Goal: Task Accomplishment & Management: Use online tool/utility

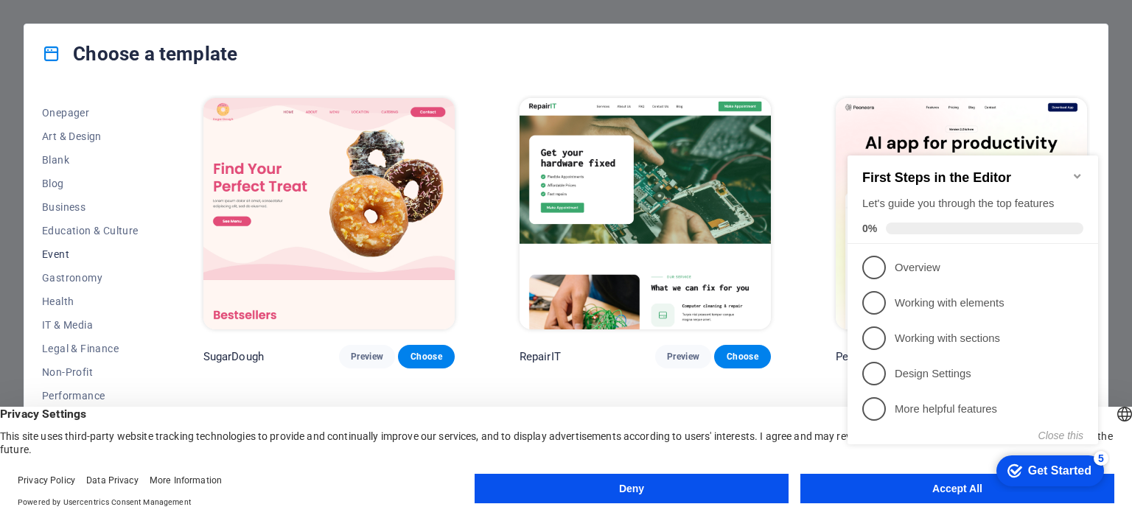
scroll to position [208, 0]
click div "checkmark Get Started 5 First Steps in the Editor Let's guide you through the t…"
click at [1070, 159] on div "First Steps in the Editor Let's guide you through the top features 0%" at bounding box center [972, 199] width 251 height 88
click at [1073, 170] on icon "Minimize checklist" at bounding box center [1077, 176] width 12 height 12
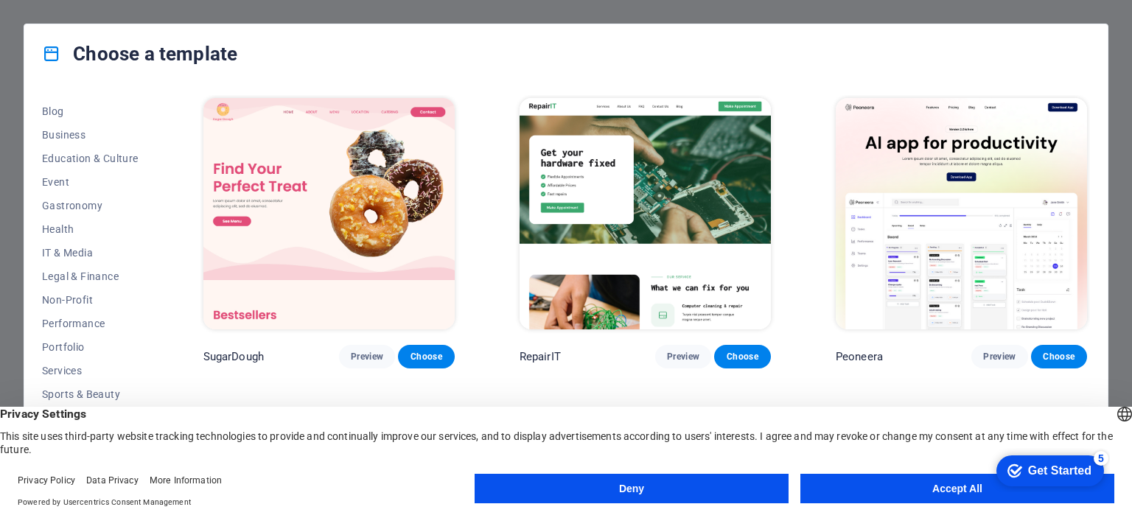
click at [807, 483] on button "Accept All" at bounding box center [957, 488] width 314 height 29
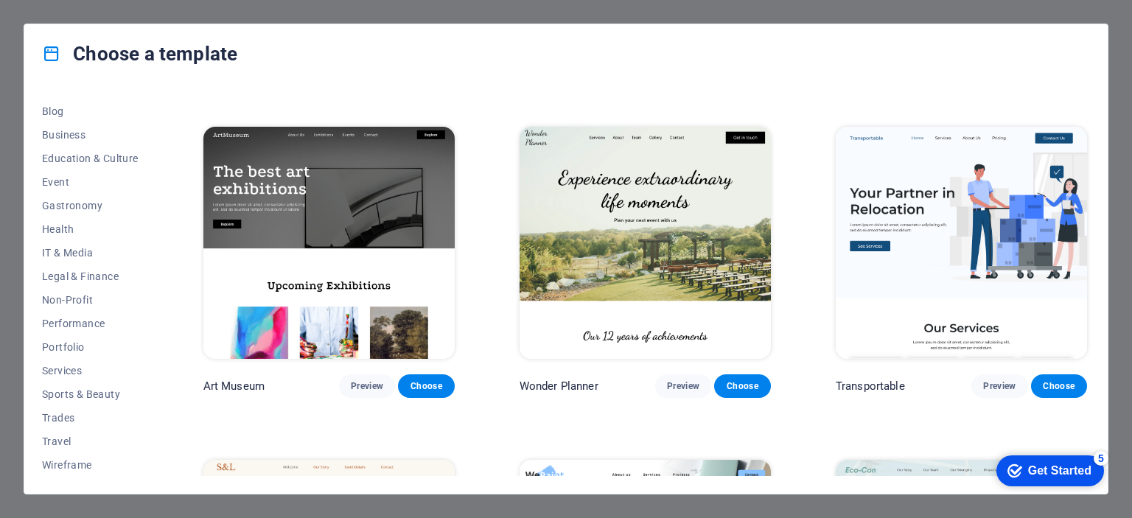
scroll to position [442, 0]
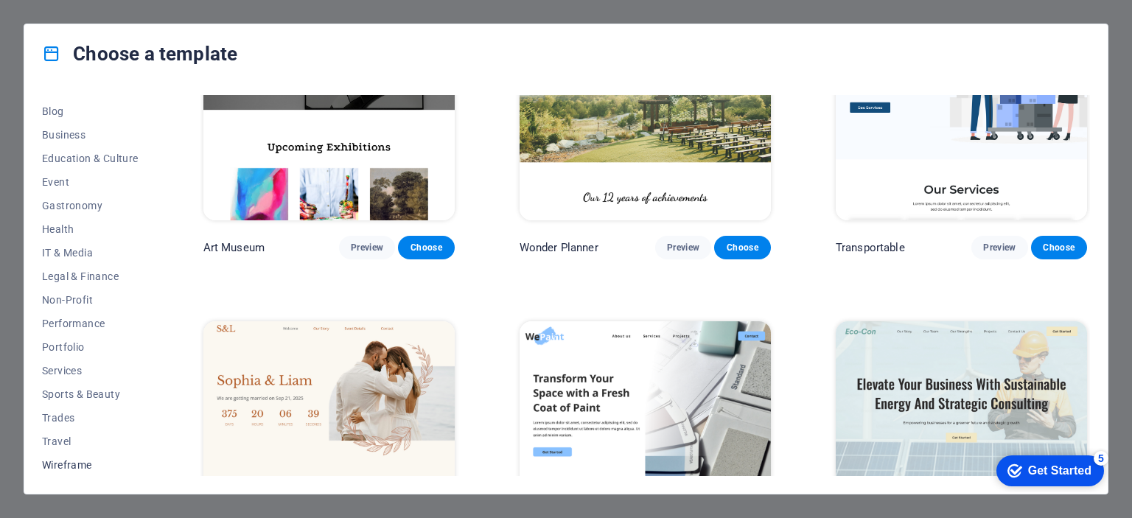
click at [74, 461] on span "Wireframe" at bounding box center [90, 465] width 97 height 12
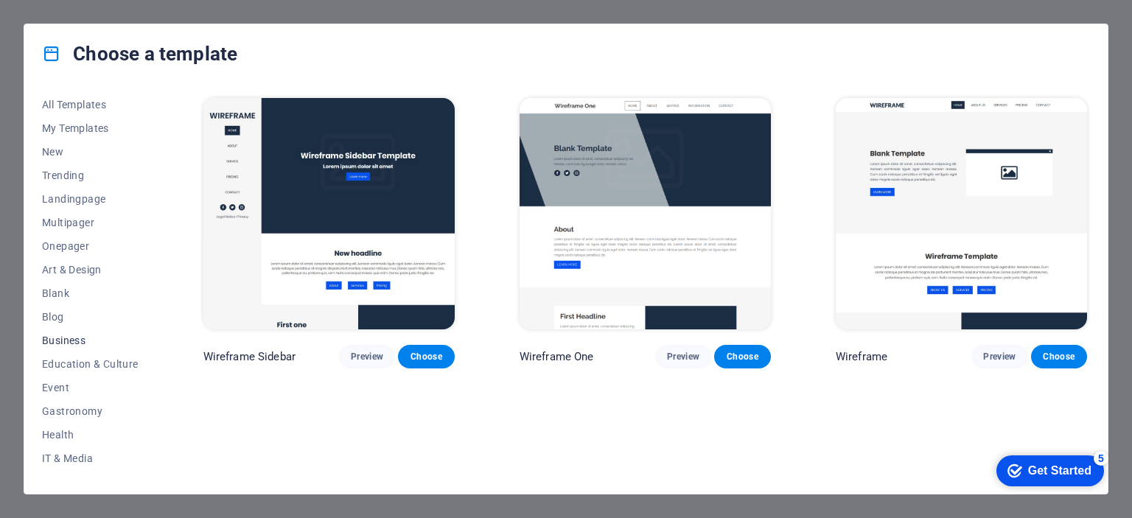
scroll to position [0, 0]
click at [77, 159] on span "New" at bounding box center [90, 154] width 97 height 12
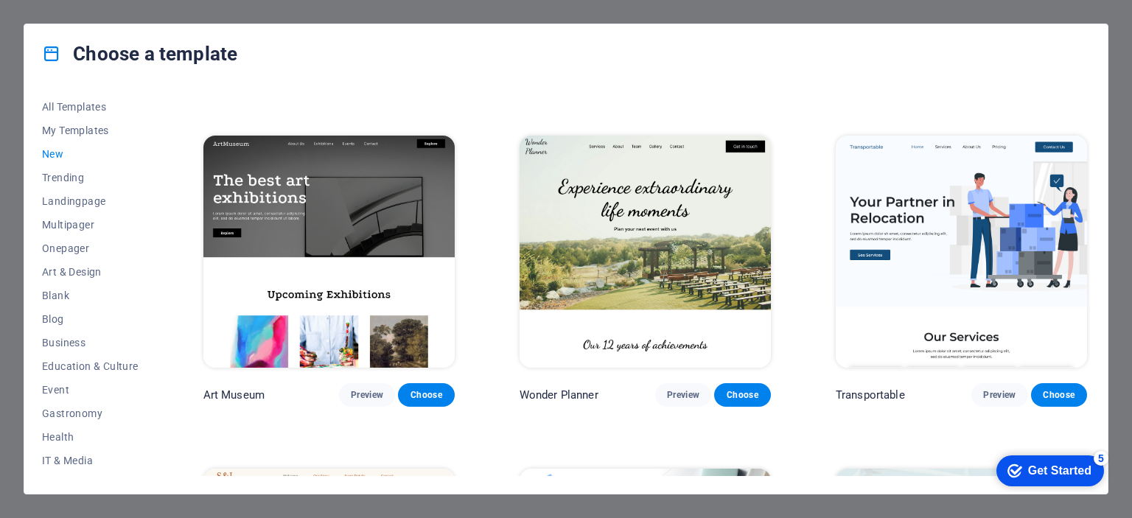
scroll to position [74, 0]
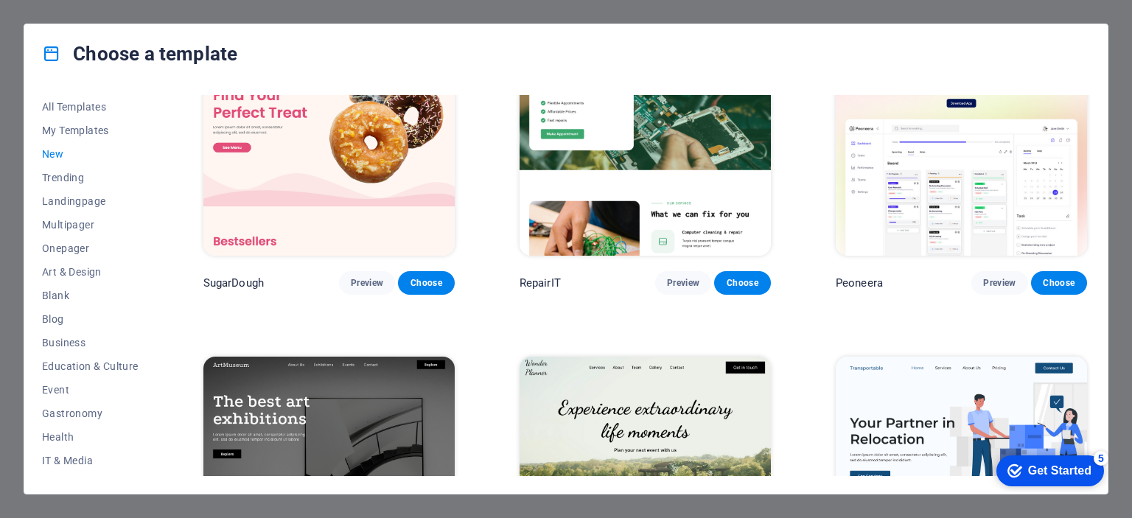
click at [318, 17] on div "Choose a template All Templates My Templates New Trending Landingpage Multipage…" at bounding box center [566, 259] width 1132 height 518
click at [327, 14] on div "Choose a template All Templates My Templates New Trending Landingpage Multipage…" at bounding box center [566, 259] width 1132 height 518
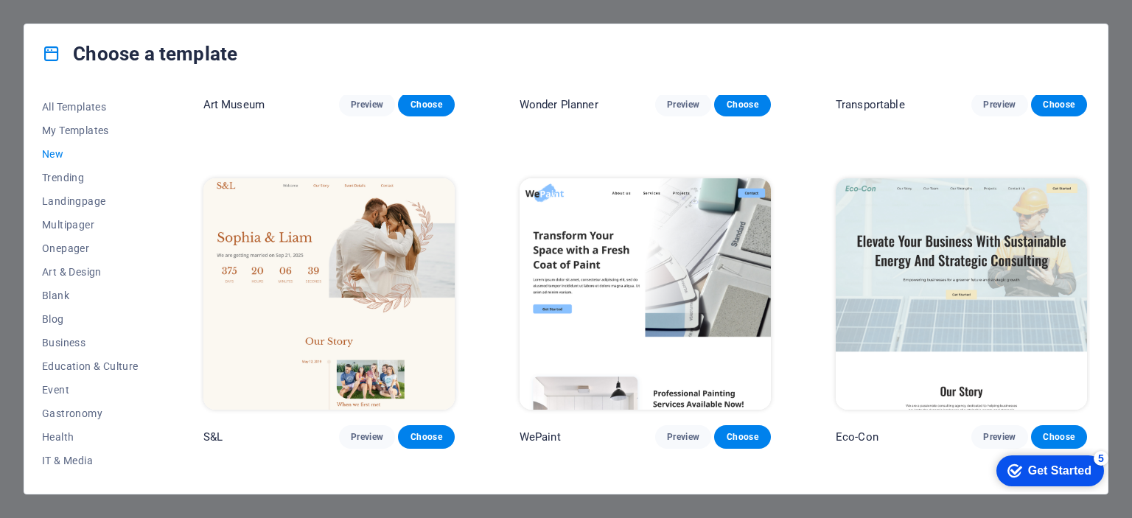
scroll to position [737, 0]
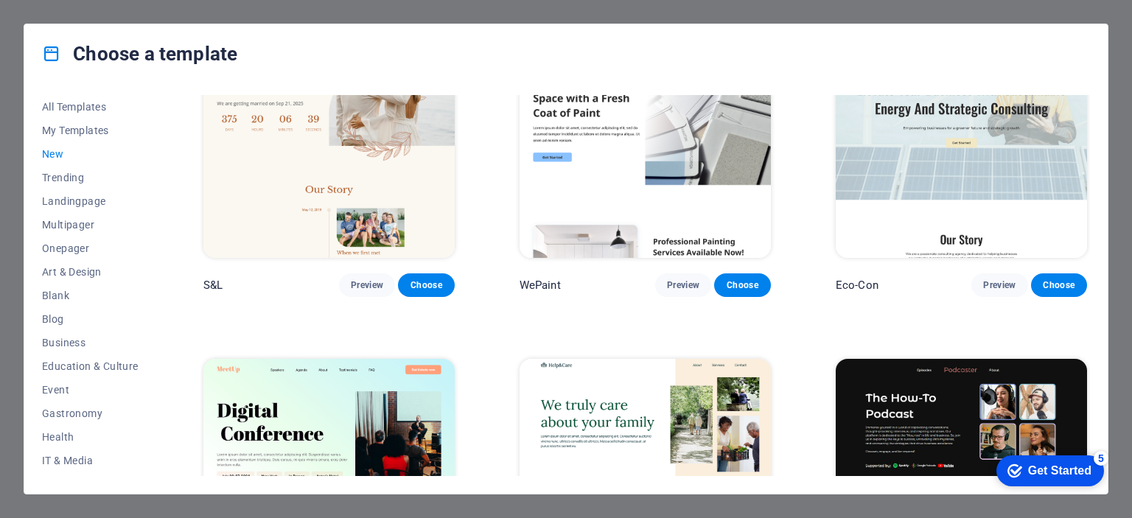
click at [1054, 465] on div "Get Started" at bounding box center [1059, 470] width 63 height 13
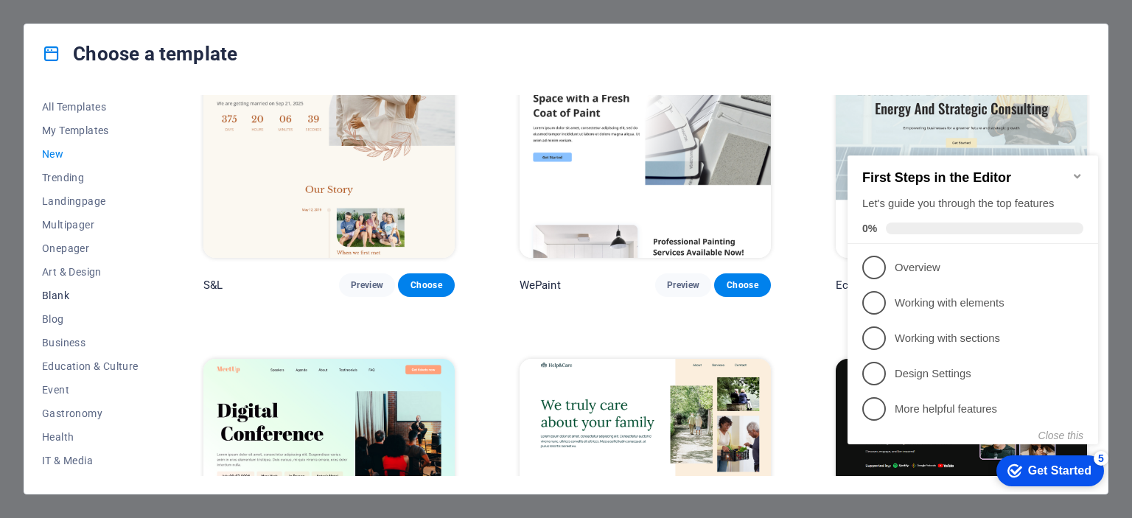
click at [80, 292] on span "Blank" at bounding box center [90, 296] width 97 height 12
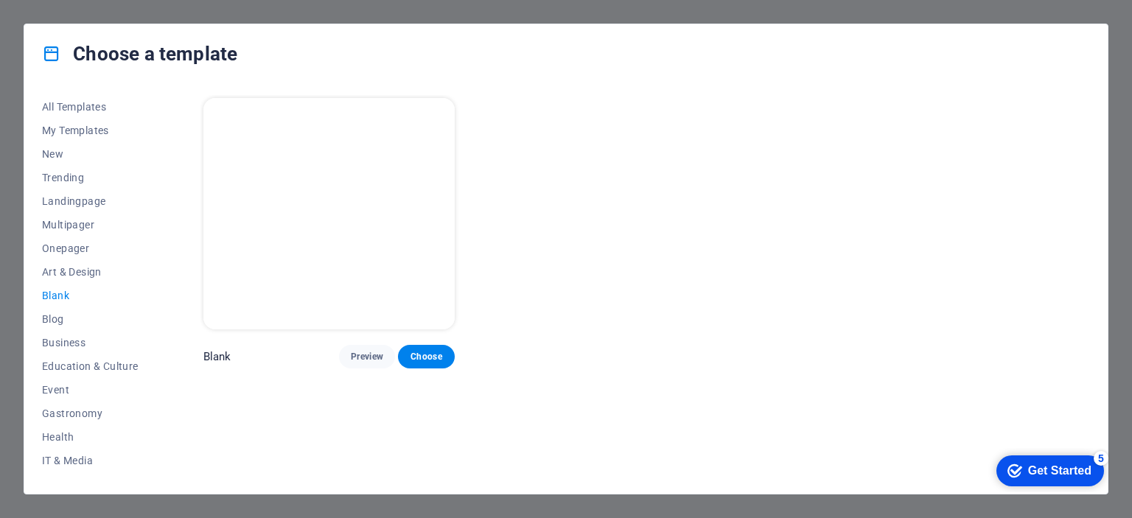
scroll to position [0, 0]
click at [55, 335] on button "Business" at bounding box center [90, 343] width 97 height 24
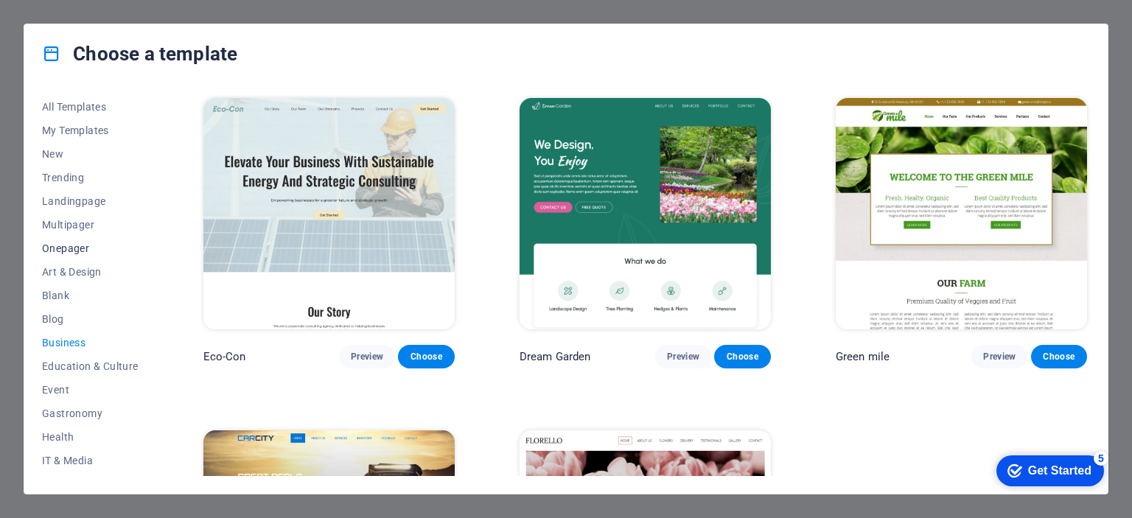
click at [82, 248] on span "Onepager" at bounding box center [90, 248] width 97 height 12
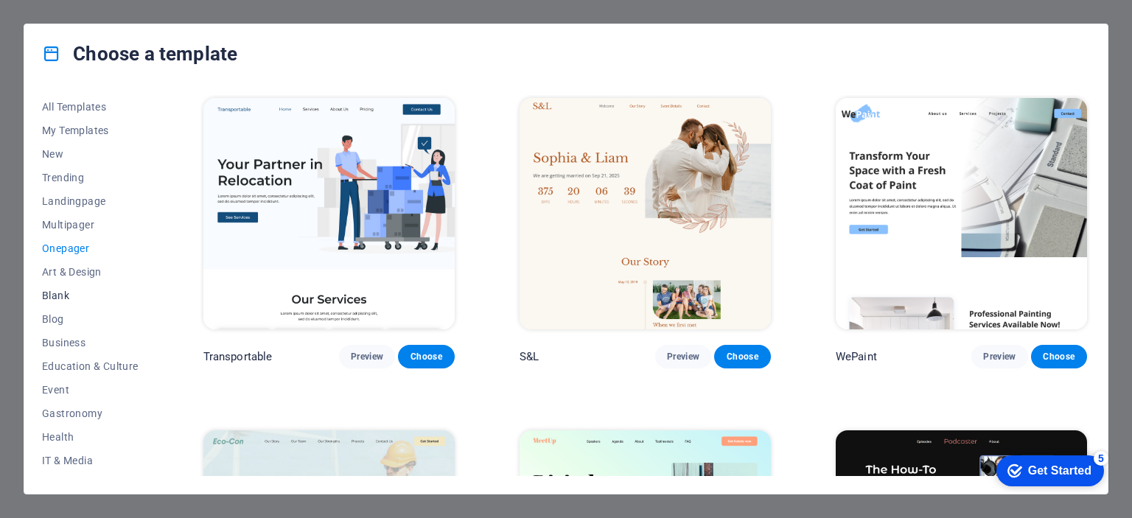
click at [74, 297] on span "Blank" at bounding box center [90, 296] width 97 height 12
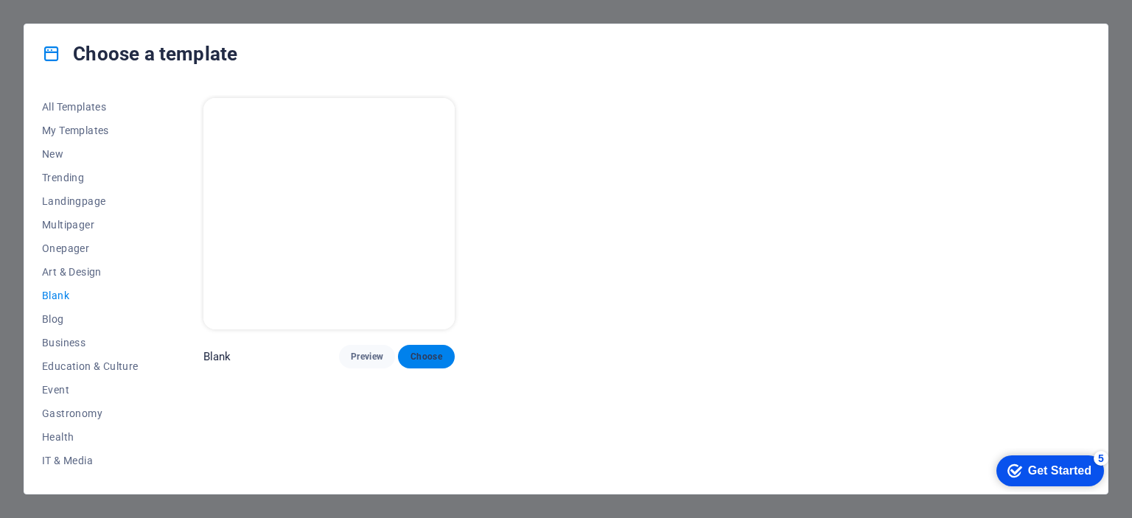
click at [419, 360] on span "Choose" at bounding box center [426, 357] width 32 height 12
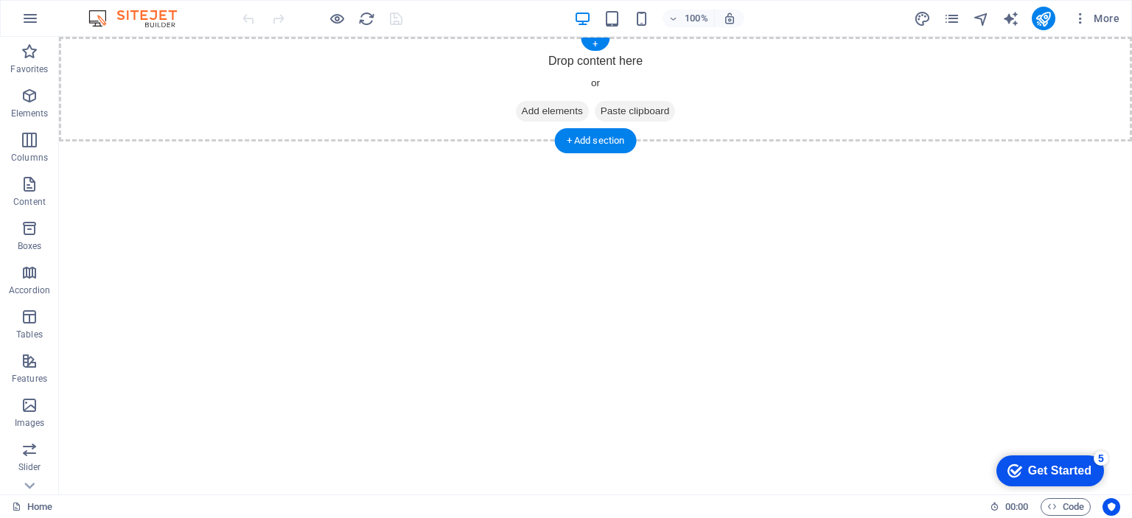
click at [558, 111] on span "Add elements" at bounding box center [552, 111] width 73 height 21
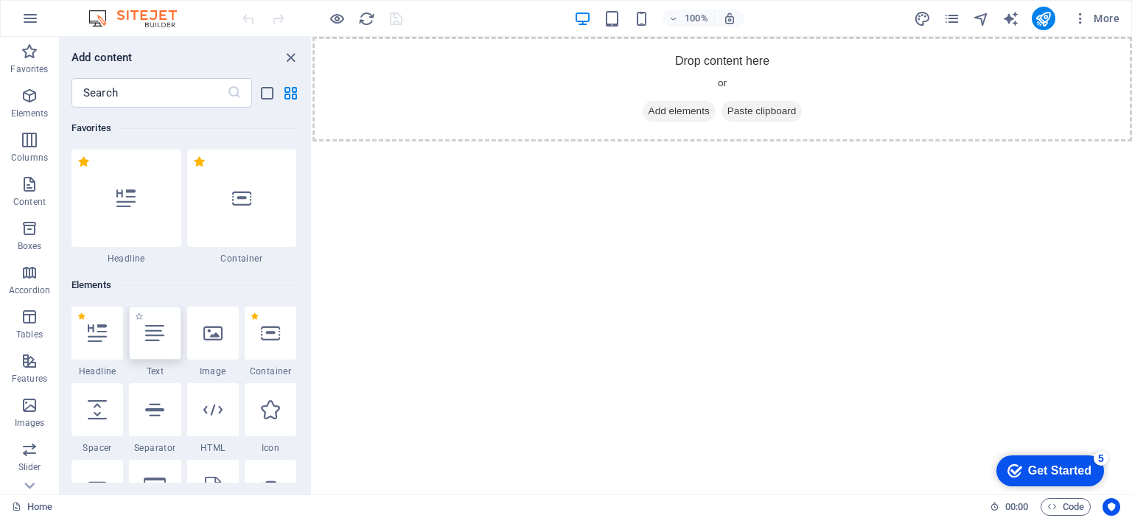
click at [171, 325] on div at bounding box center [155, 333] width 52 height 53
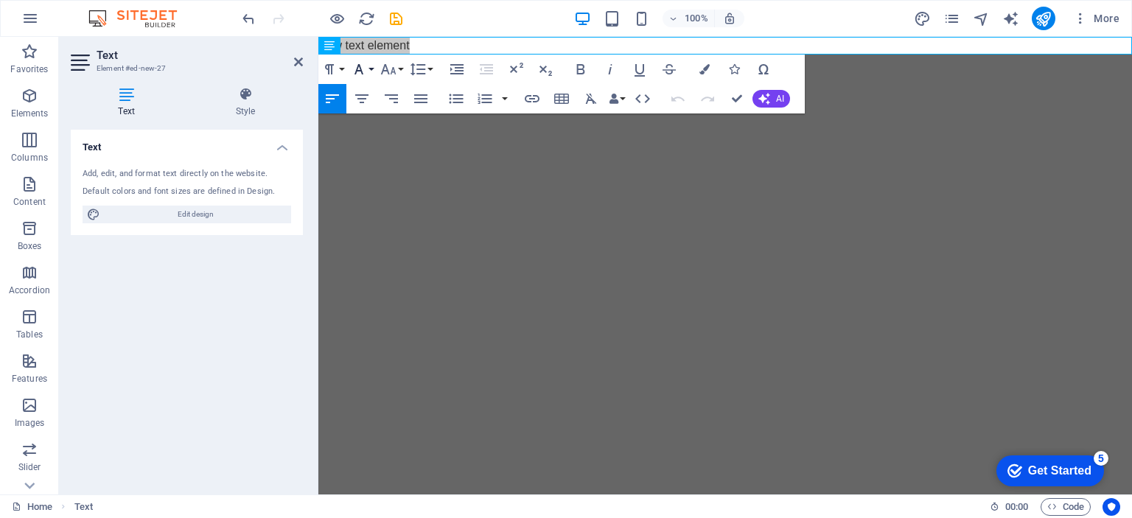
click at [365, 71] on icon "button" at bounding box center [359, 69] width 18 height 18
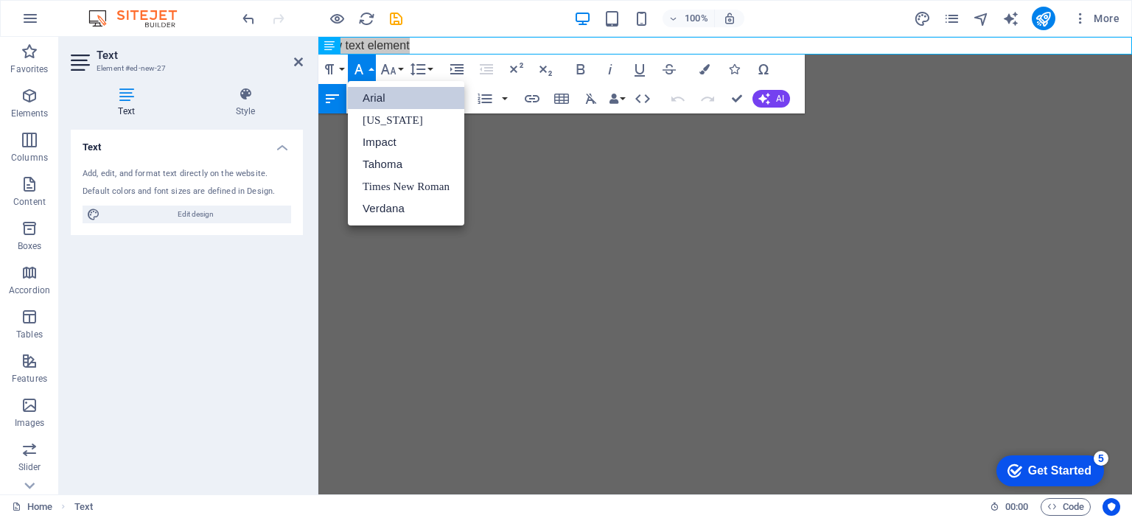
click at [365, 71] on icon "button" at bounding box center [359, 69] width 18 height 18
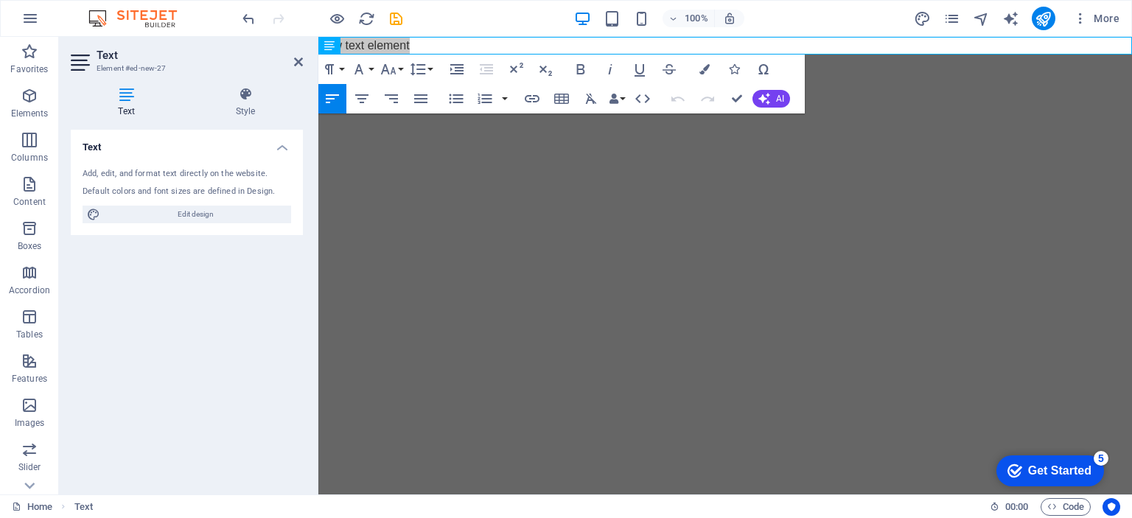
click at [249, 117] on div "Text Style Text Add, edit, and format text directly on the website. Default col…" at bounding box center [187, 285] width 232 height 396
click at [248, 109] on h4 "Style" at bounding box center [245, 102] width 115 height 31
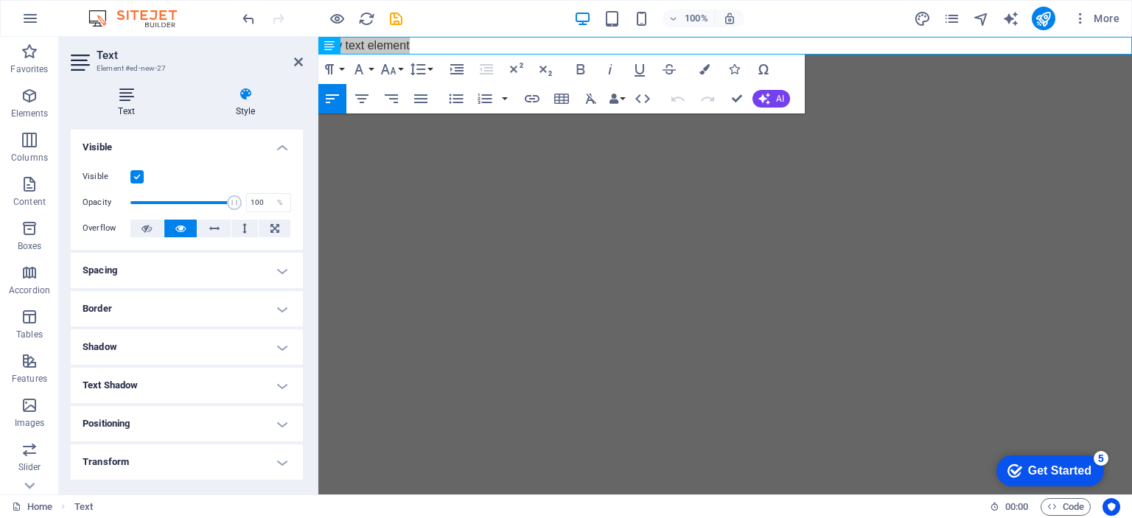
click at [119, 102] on h4 "Text" at bounding box center [129, 102] width 117 height 31
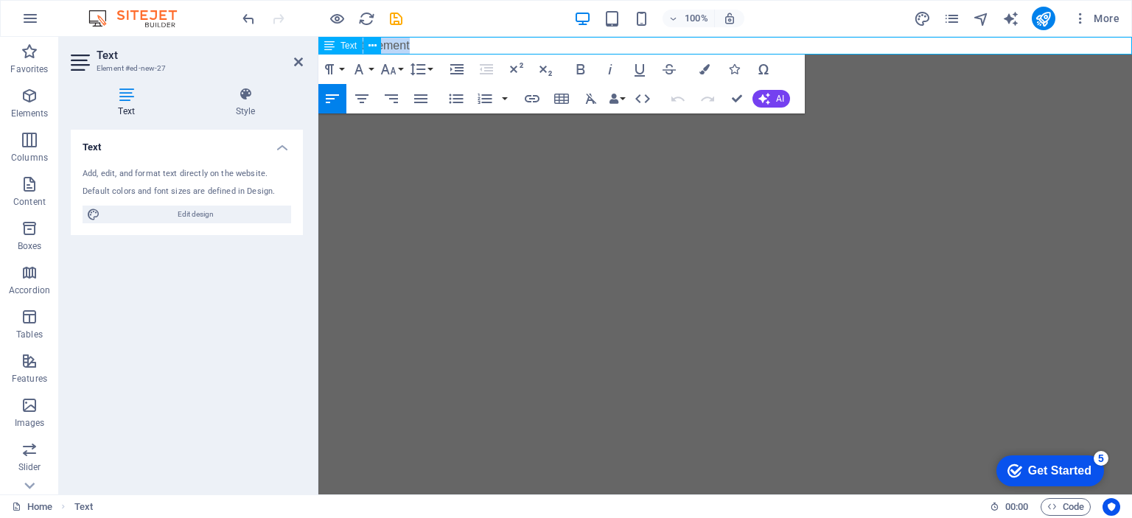
click at [426, 45] on p "New text element" at bounding box center [725, 46] width 814 height 18
click at [755, 72] on html "Skip to main content Comunicado" at bounding box center [725, 54] width 814 height 35
click at [755, 55] on html "Skip to main content Comunicado" at bounding box center [725, 46] width 814 height 18
click at [294, 59] on icon at bounding box center [298, 62] width 9 height 12
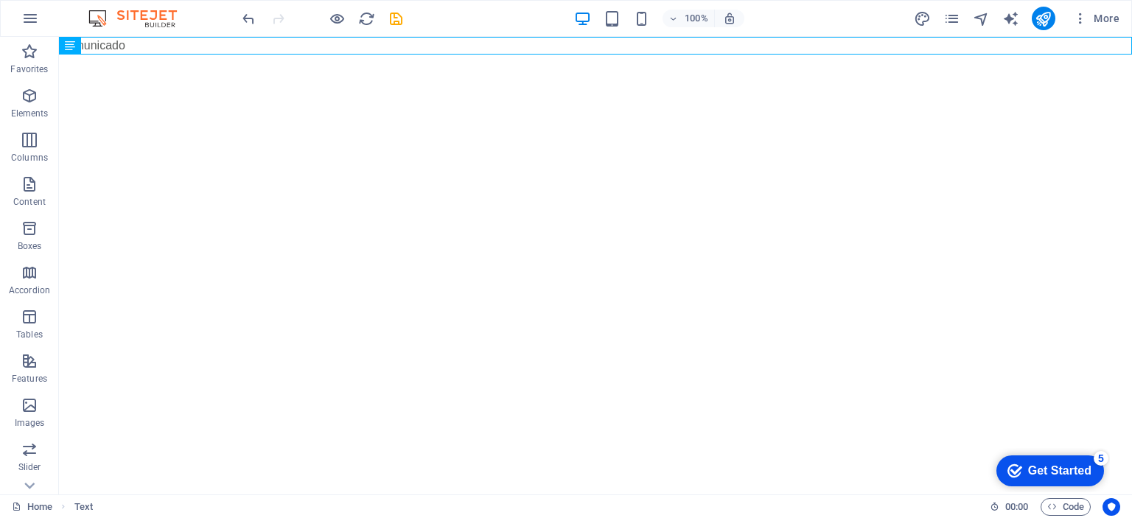
click at [298, 55] on html "Skip to main content Comunicado" at bounding box center [595, 46] width 1073 height 18
click at [137, 45] on div "Comunicado" at bounding box center [595, 46] width 1073 height 18
click at [69, 43] on icon at bounding box center [70, 46] width 10 height 18
drag, startPoint x: 206, startPoint y: 99, endPoint x: 818, endPoint y: 197, distance: 620.0
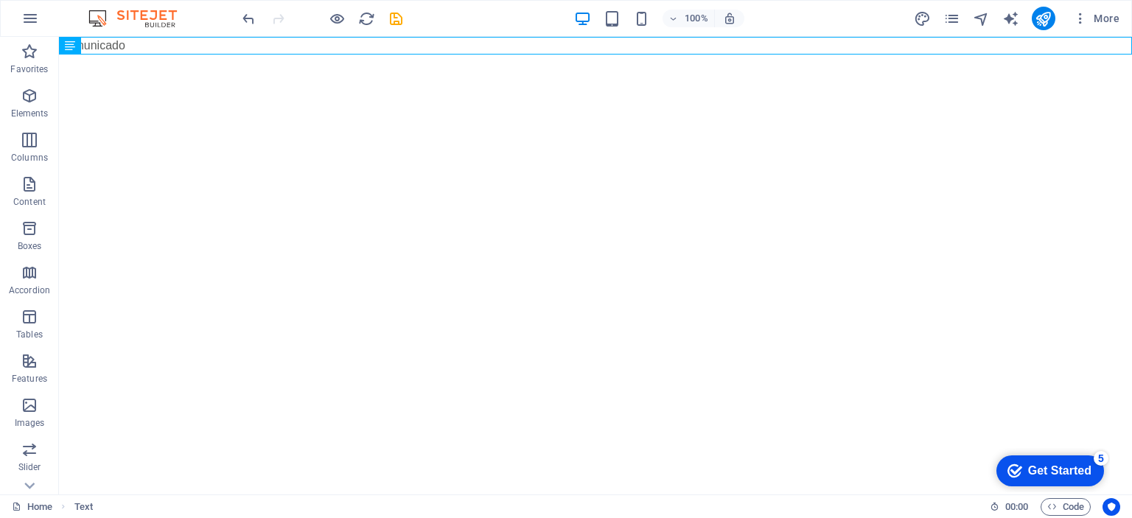
click at [821, 55] on html "Skip to main content Comunicado" at bounding box center [595, 46] width 1073 height 18
click at [1076, 19] on icon "button" at bounding box center [1080, 18] width 15 height 15
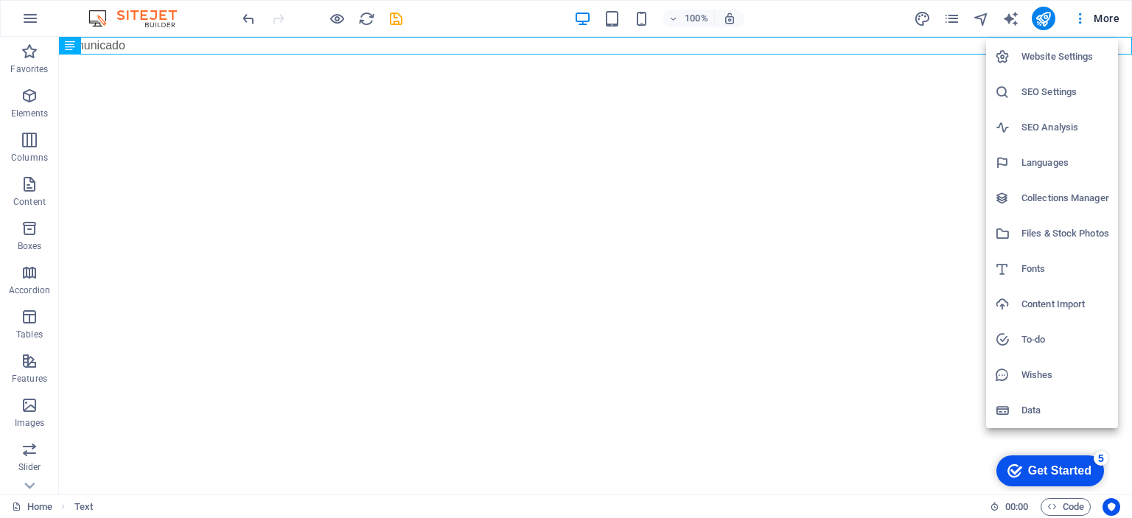
click at [1055, 94] on h6 "SEO Settings" at bounding box center [1065, 92] width 88 height 18
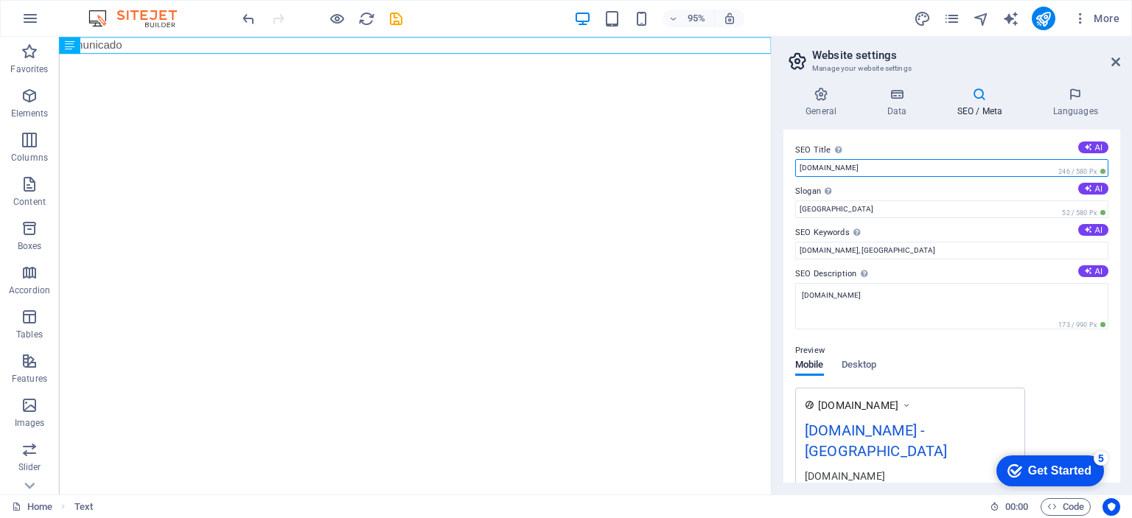
click at [945, 172] on input "[DOMAIN_NAME]" at bounding box center [951, 168] width 313 height 18
type input "Comunicado - Hurone"
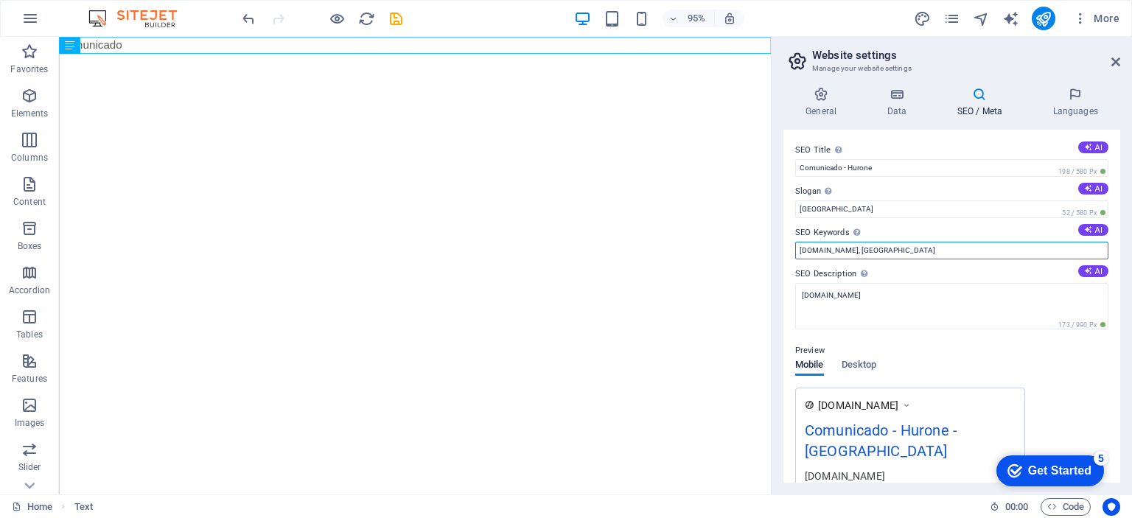
click at [931, 253] on input "[DOMAIN_NAME], [GEOGRAPHIC_DATA]" at bounding box center [951, 251] width 313 height 18
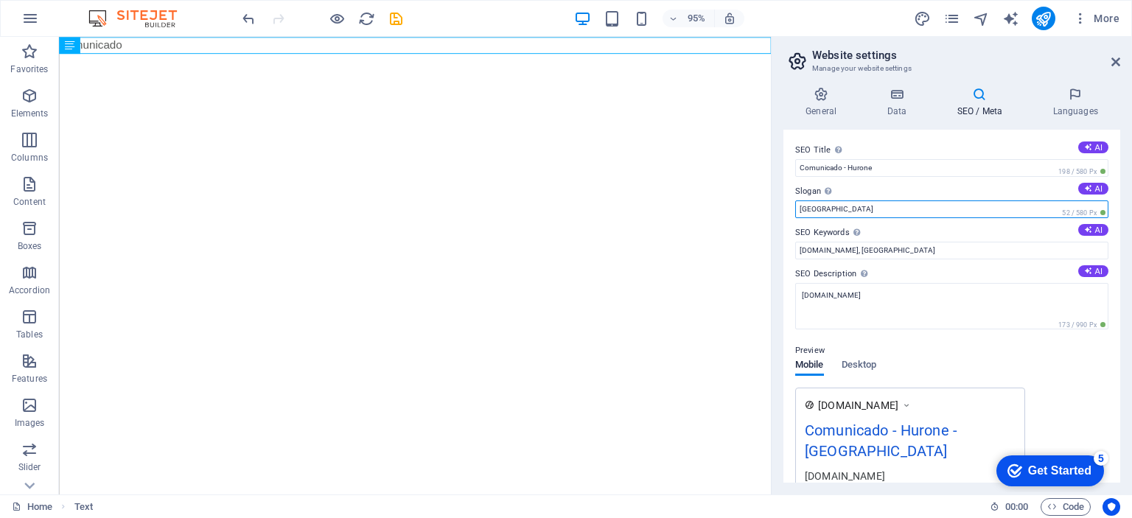
click at [842, 209] on input "[GEOGRAPHIC_DATA]" at bounding box center [951, 209] width 313 height 18
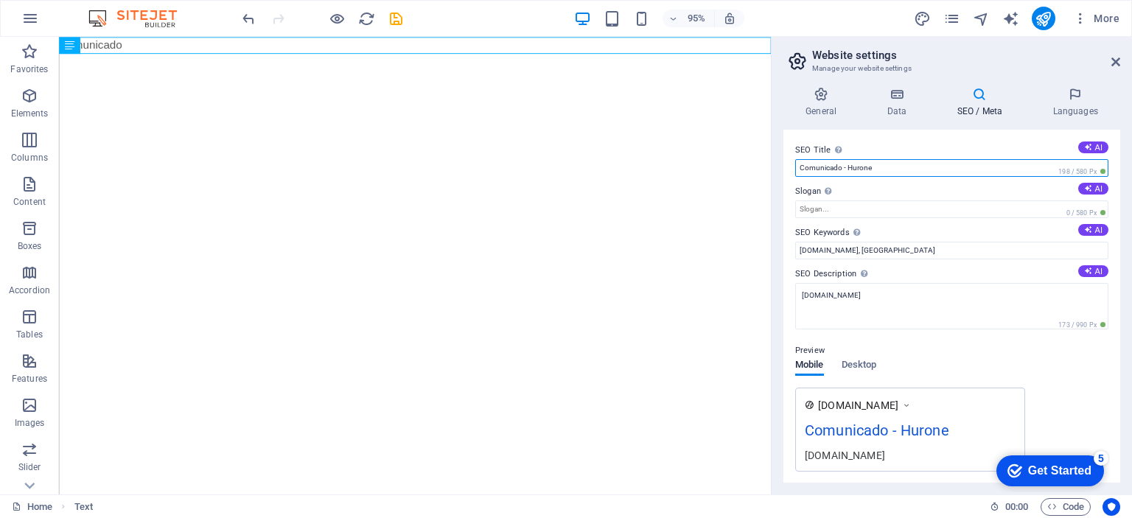
drag, startPoint x: 936, startPoint y: 204, endPoint x: 768, endPoint y: 162, distance: 173.2
type input "Hurone - Comunicado"
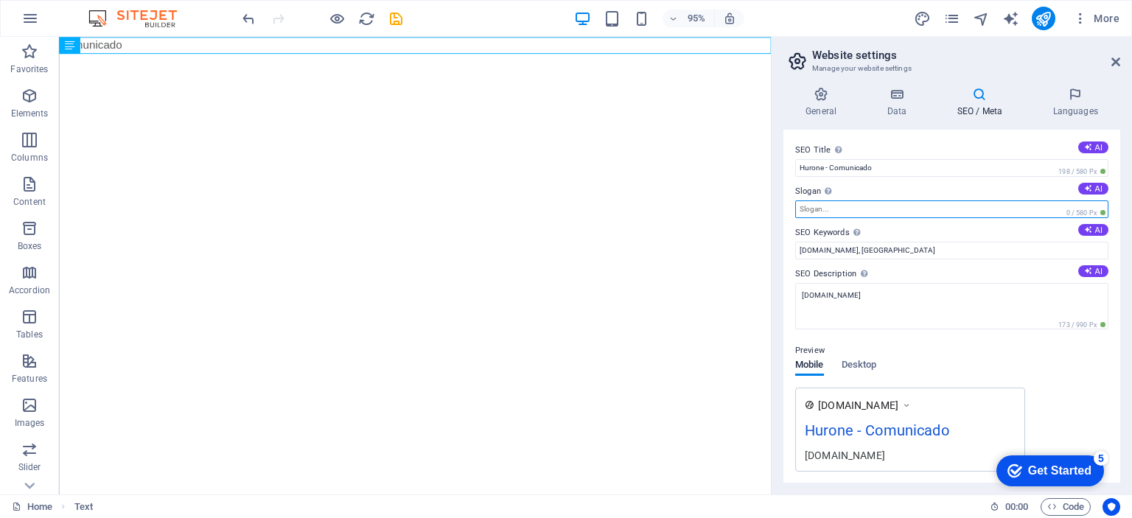
click at [849, 211] on input "Slogan The slogan of your website. AI" at bounding box center [951, 209] width 313 height 18
type input "Comunicado para"
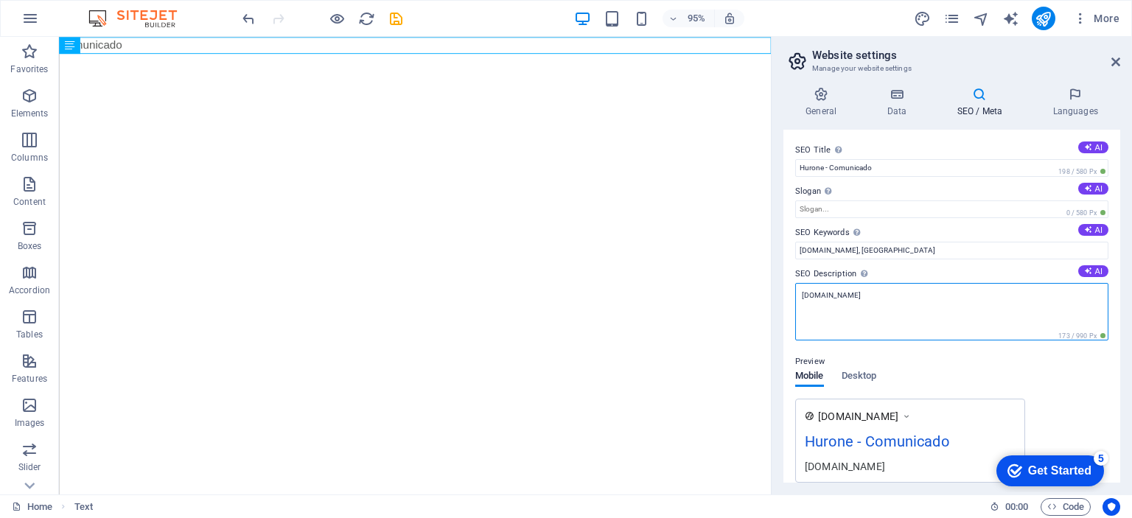
click at [862, 293] on textarea "[DOMAIN_NAME]" at bounding box center [951, 311] width 313 height 57
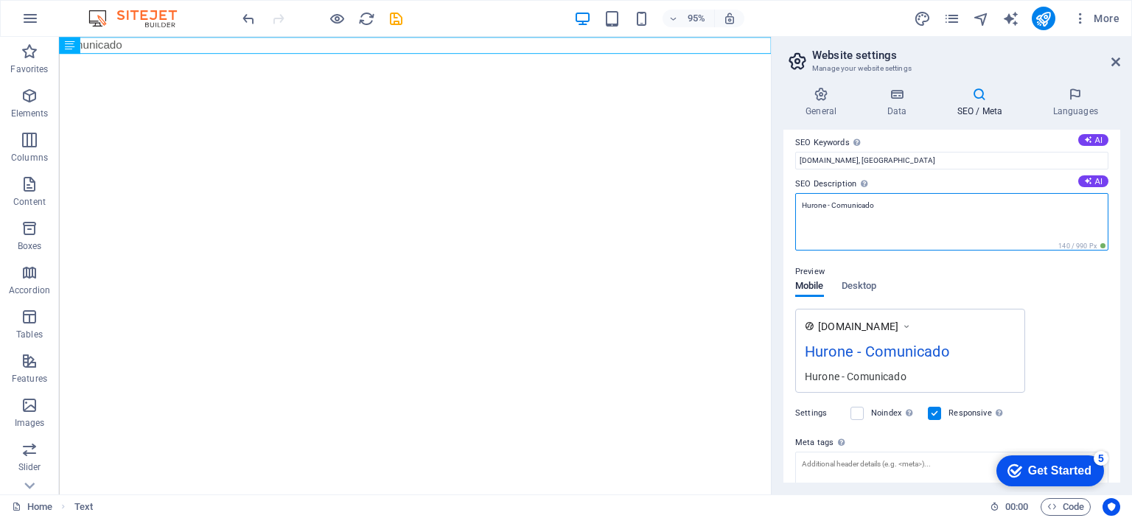
scroll to position [198, 0]
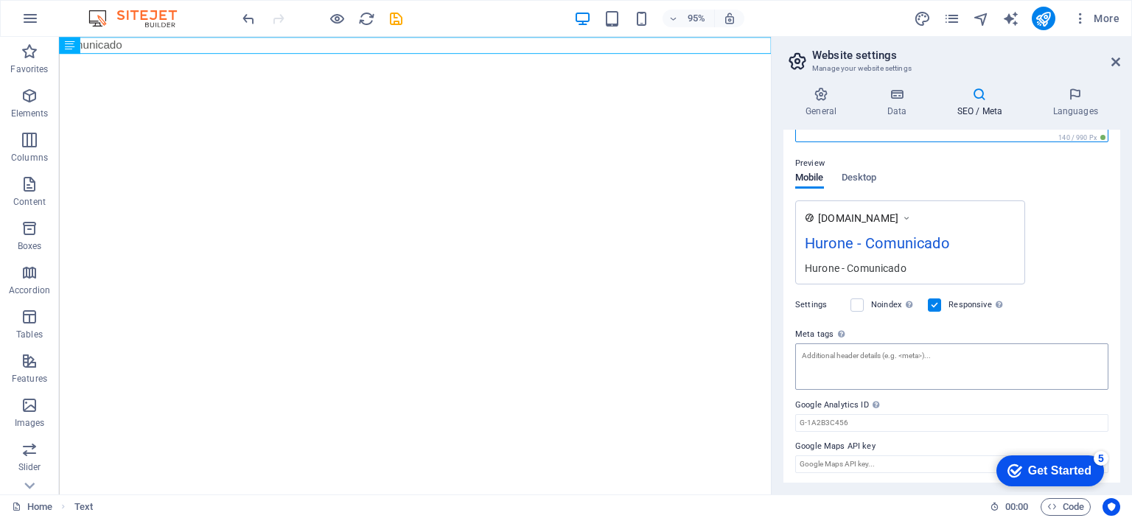
type textarea "Hurone - Comunicado"
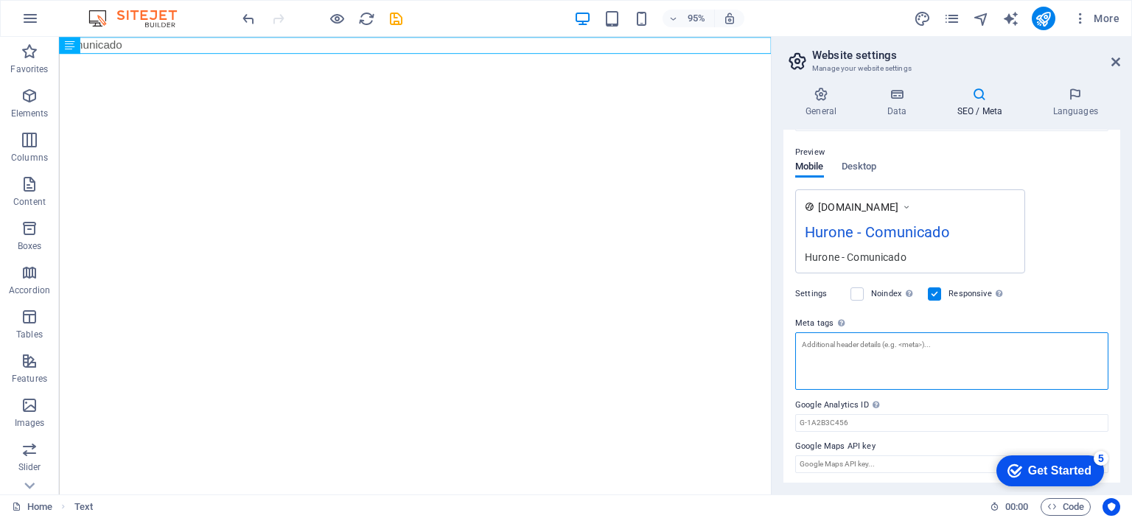
click at [884, 353] on textarea "Meta tags Enter HTML code here that will be placed inside the tags of your webs…" at bounding box center [951, 360] width 313 height 57
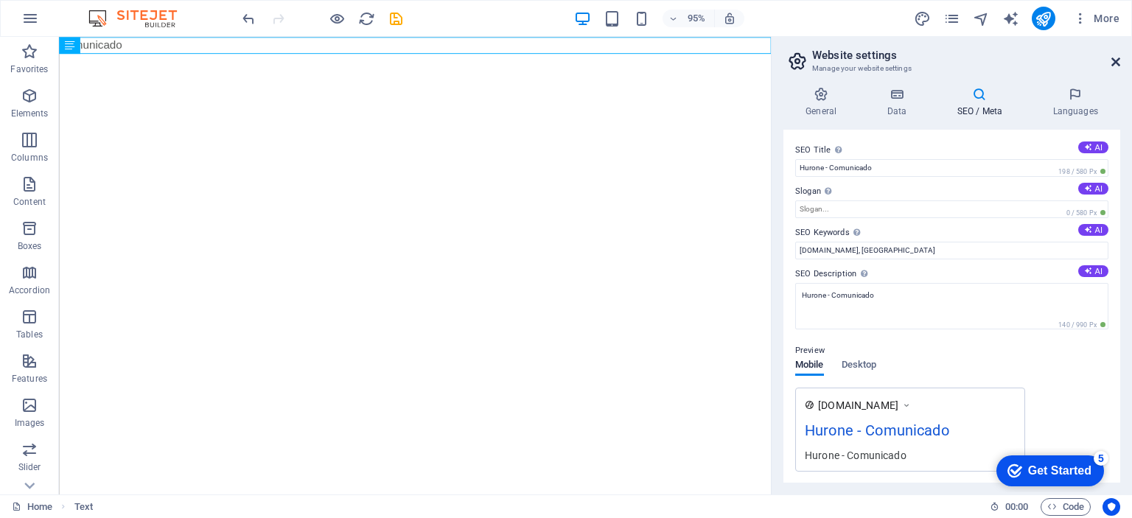
type textarea "hurone suporte tecnico em informatica"
click at [1116, 64] on body "[DOMAIN_NAME] Home Favorites Elements Columns Content Boxes Accordion Tables Fe…" at bounding box center [566, 259] width 1132 height 518
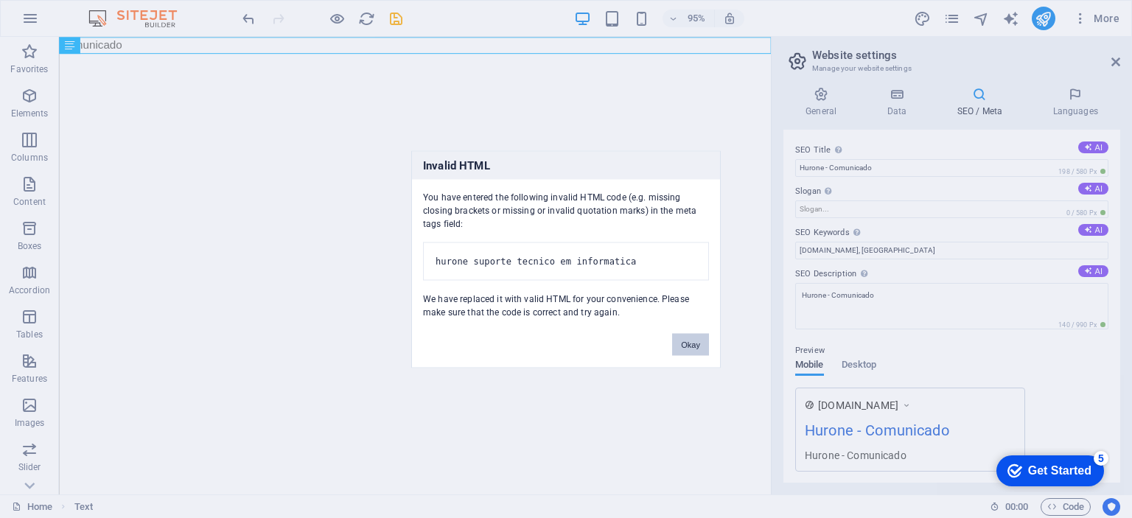
click at [683, 350] on button "Okay" at bounding box center [690, 344] width 37 height 22
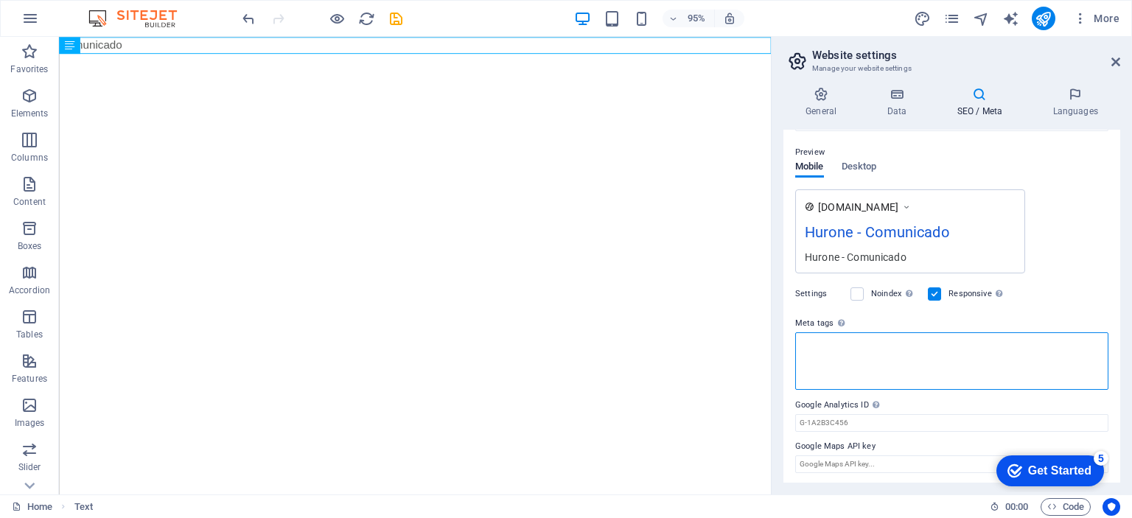
click at [844, 359] on textarea "Meta tags Enter HTML code here that will be placed inside the tags of your webs…" at bounding box center [951, 360] width 313 height 57
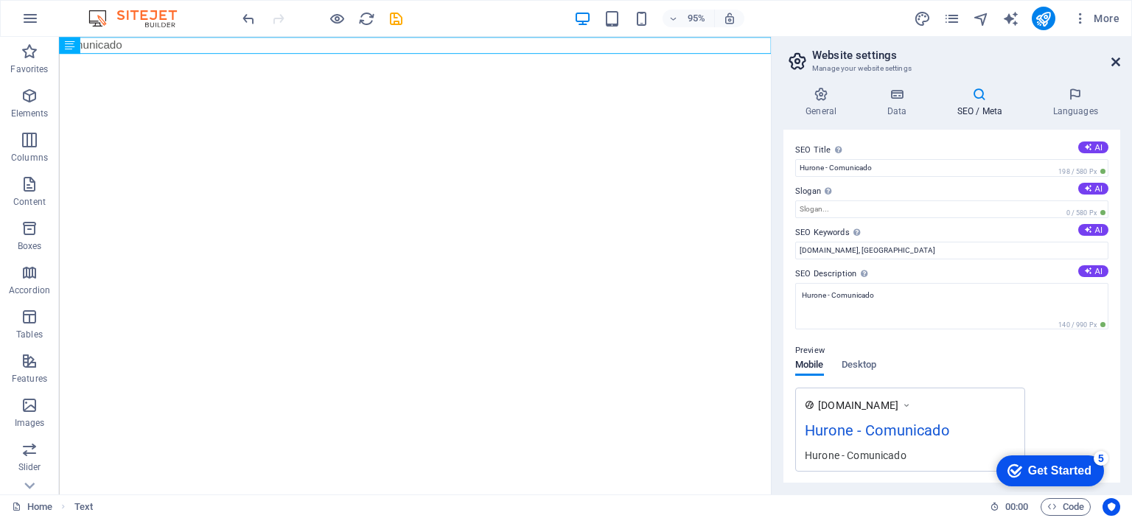
click at [1115, 62] on icon at bounding box center [1115, 62] width 9 height 12
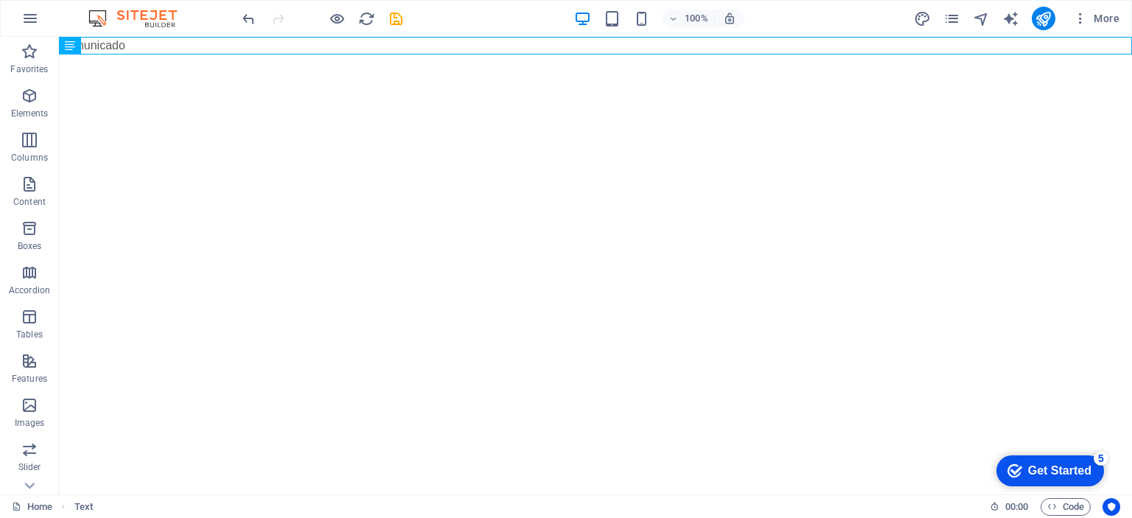
click at [691, 55] on html "Skip to main content Comunicado" at bounding box center [595, 46] width 1073 height 18
click at [144, 47] on div "Comunicado" at bounding box center [595, 46] width 1073 height 18
click at [111, 49] on icon at bounding box center [113, 45] width 8 height 15
click at [101, 41] on div "Text" at bounding box center [81, 46] width 44 height 18
click at [106, 43] on button at bounding box center [113, 46] width 18 height 18
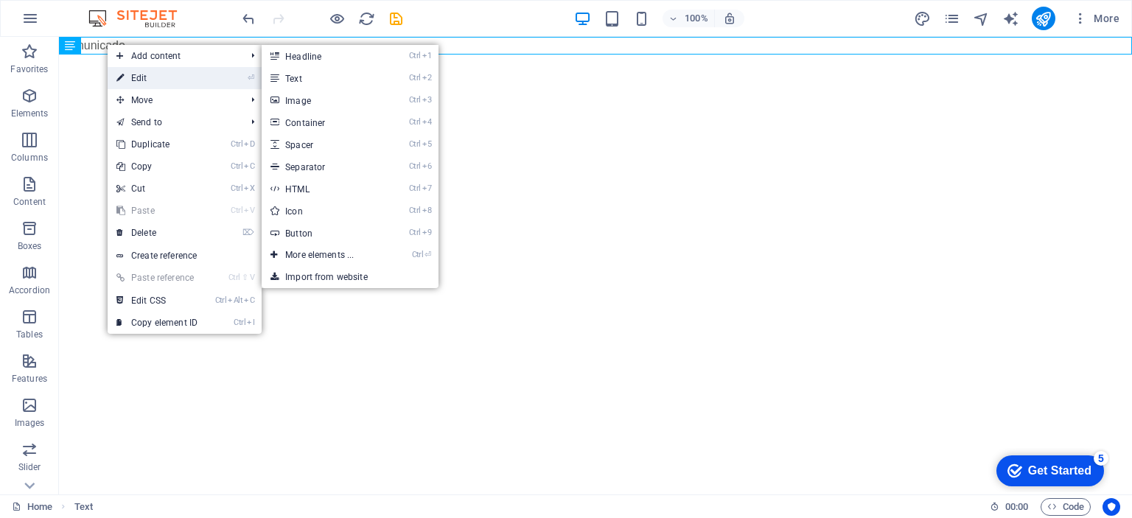
click at [133, 76] on link "⏎ Edit" at bounding box center [157, 78] width 99 height 22
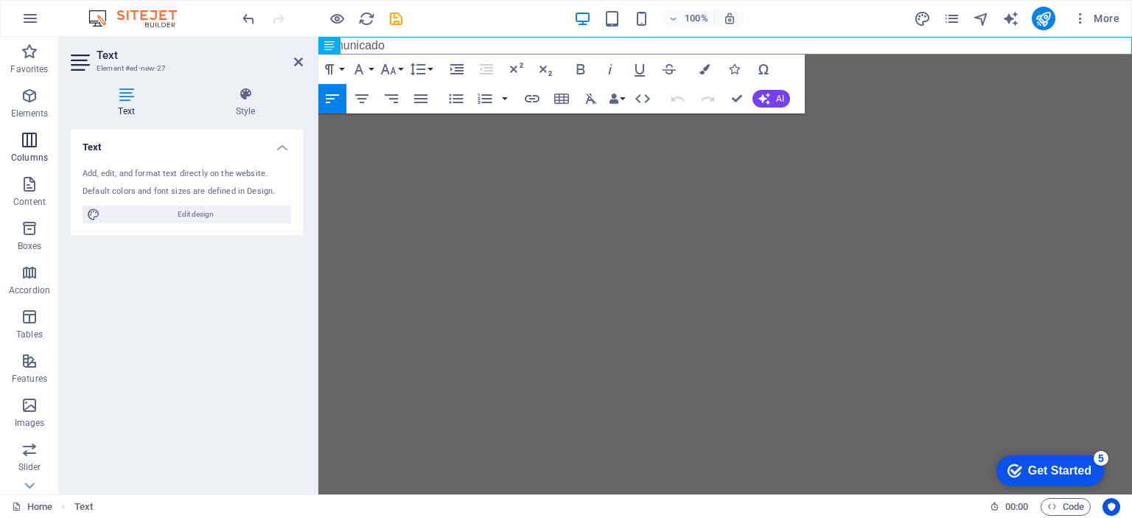
click at [34, 145] on icon "button" at bounding box center [30, 140] width 18 height 18
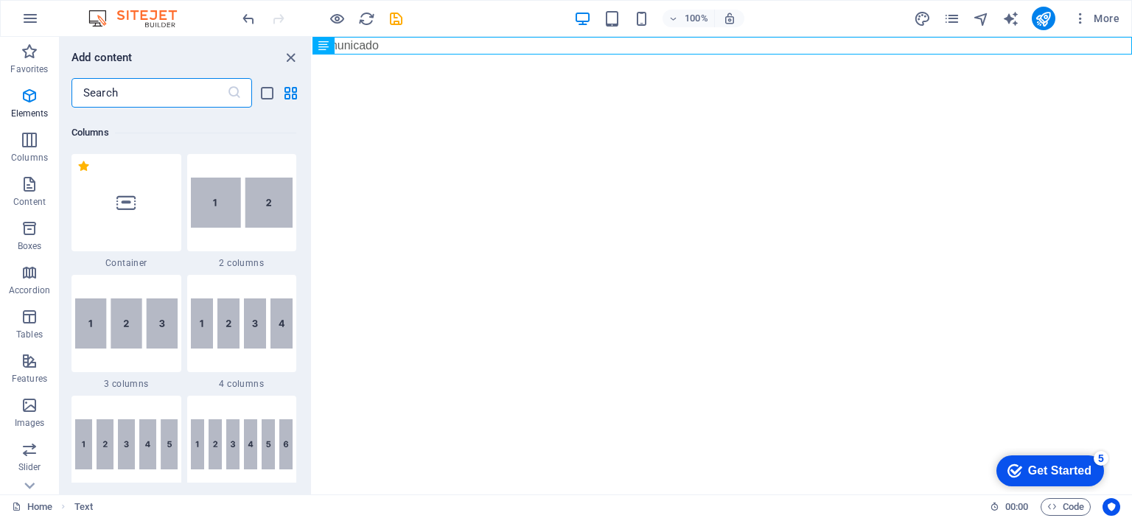
scroll to position [729, 0]
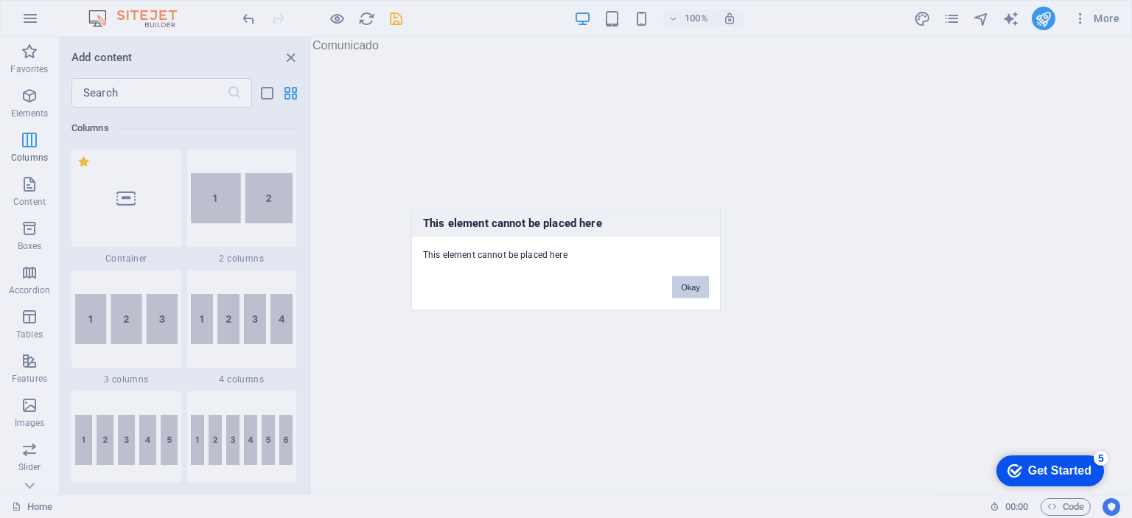
click at [685, 282] on button "Okay" at bounding box center [690, 287] width 37 height 22
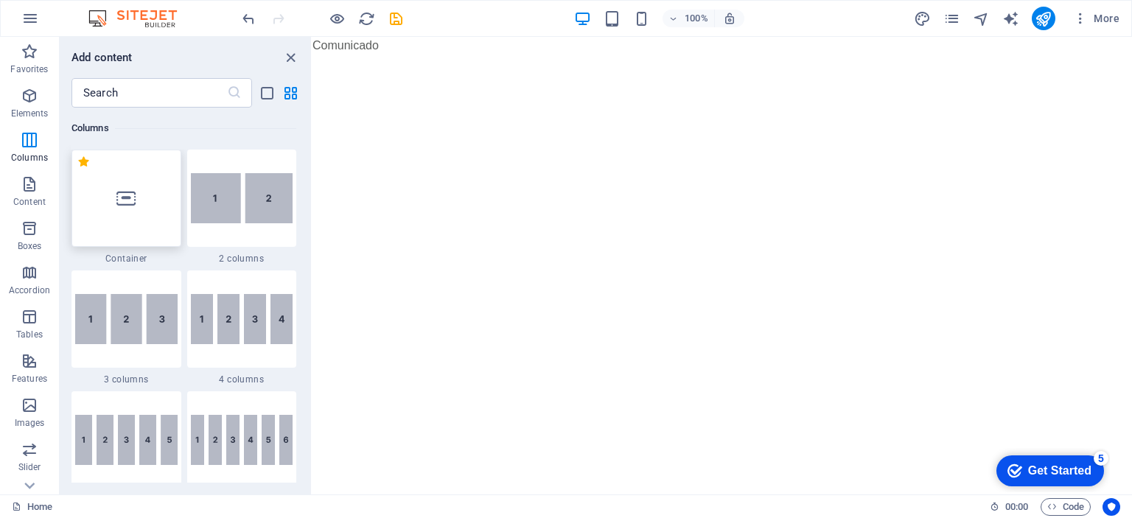
click at [144, 202] on div at bounding box center [126, 198] width 110 height 97
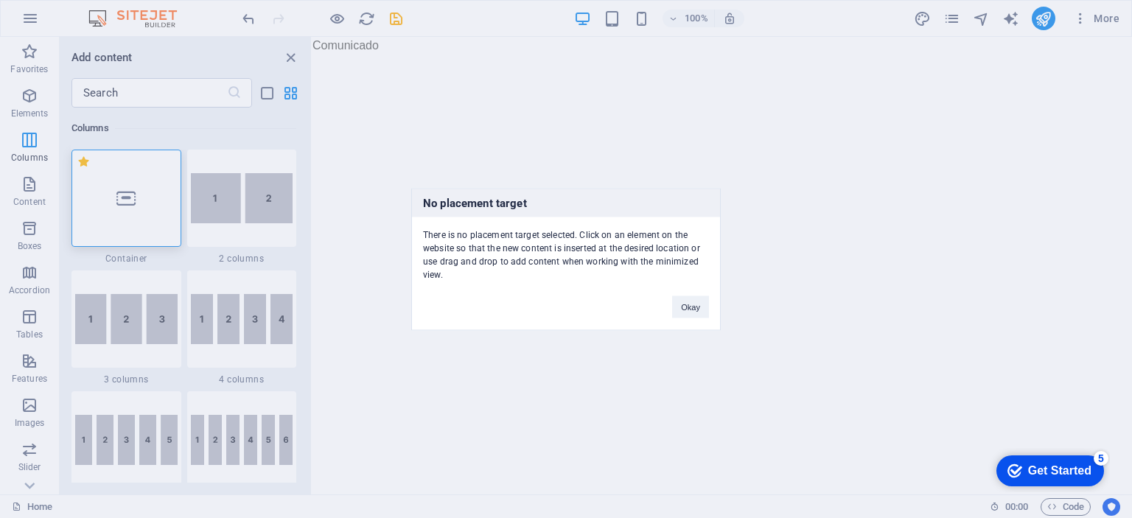
click at [665, 306] on div "Okay" at bounding box center [690, 300] width 59 height 38
click at [687, 304] on button "Okay" at bounding box center [690, 306] width 37 height 22
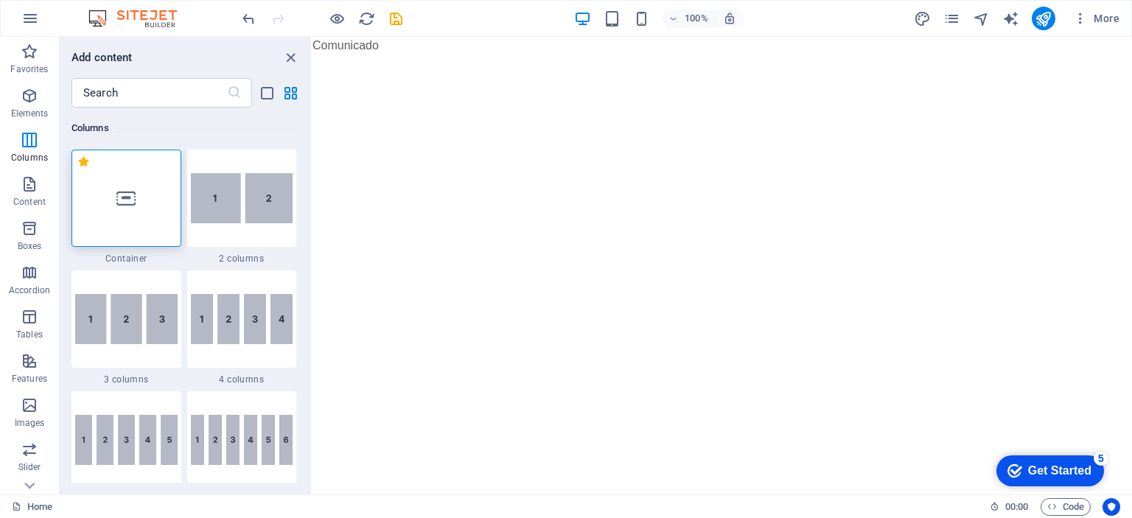
click at [614, 55] on html "Skip to main content Comunicado" at bounding box center [721, 46] width 819 height 18
click at [144, 200] on div at bounding box center [126, 198] width 110 height 97
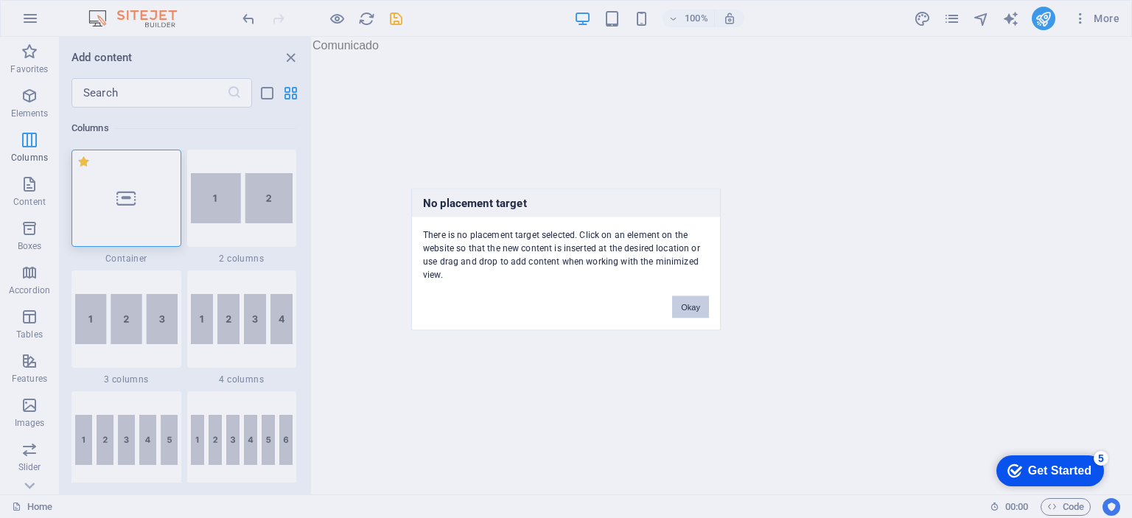
drag, startPoint x: 681, startPoint y: 309, endPoint x: 270, endPoint y: 166, distance: 434.9
click at [681, 309] on button "Okay" at bounding box center [690, 306] width 37 height 22
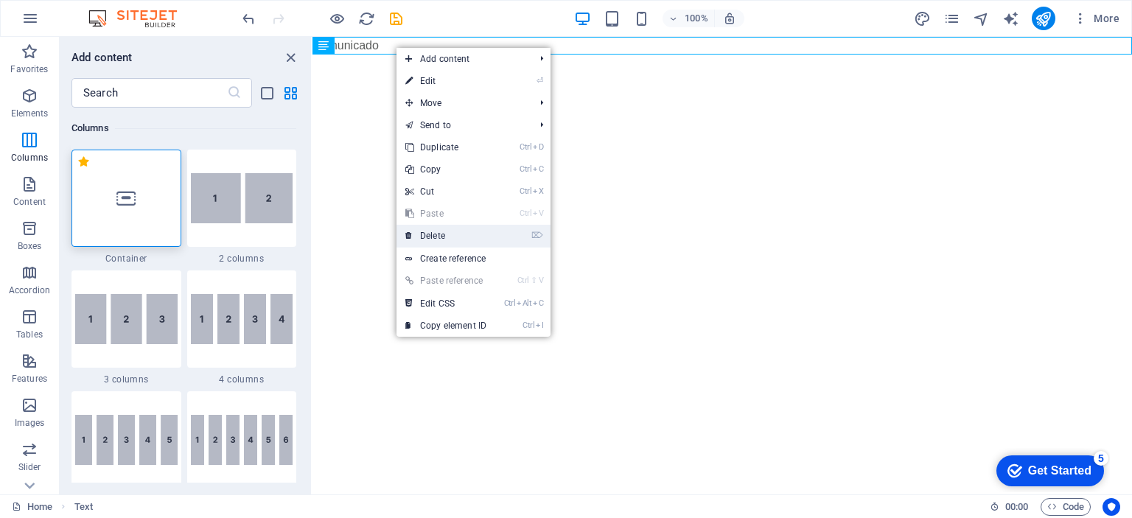
click at [448, 235] on link "⌦ Delete" at bounding box center [445, 236] width 99 height 22
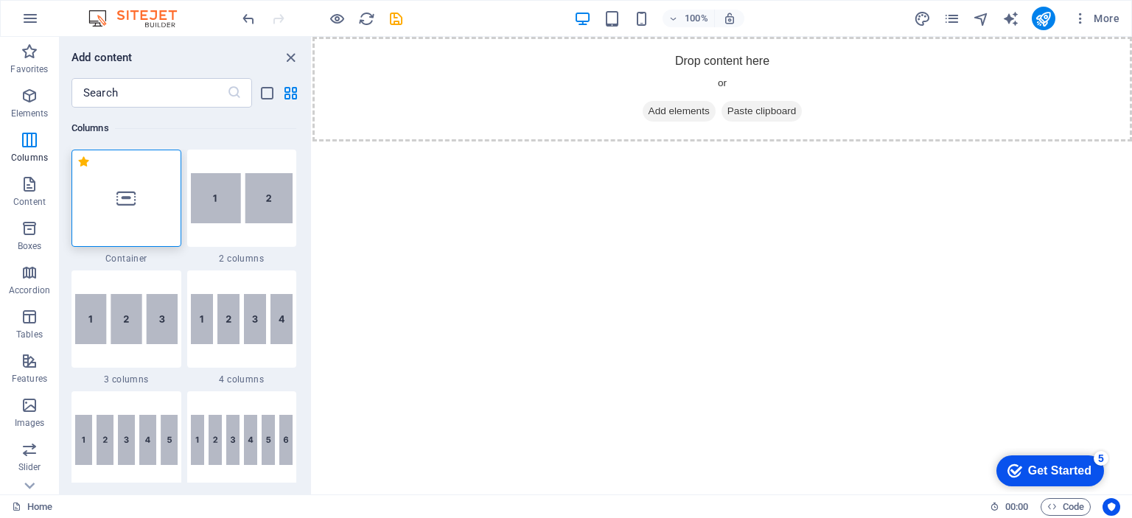
click at [130, 214] on div at bounding box center [126, 198] width 110 height 97
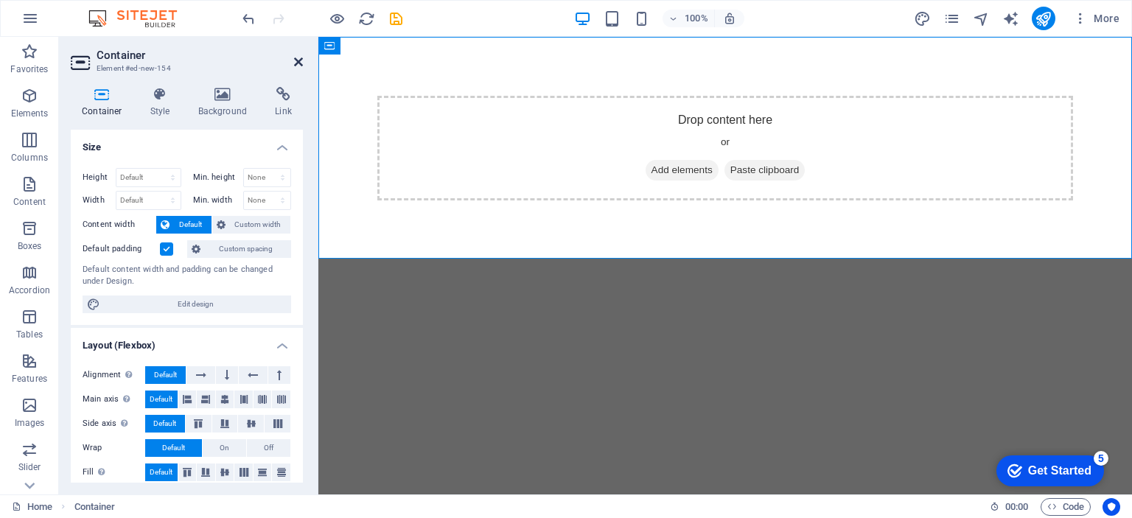
click at [298, 59] on icon at bounding box center [298, 62] width 9 height 12
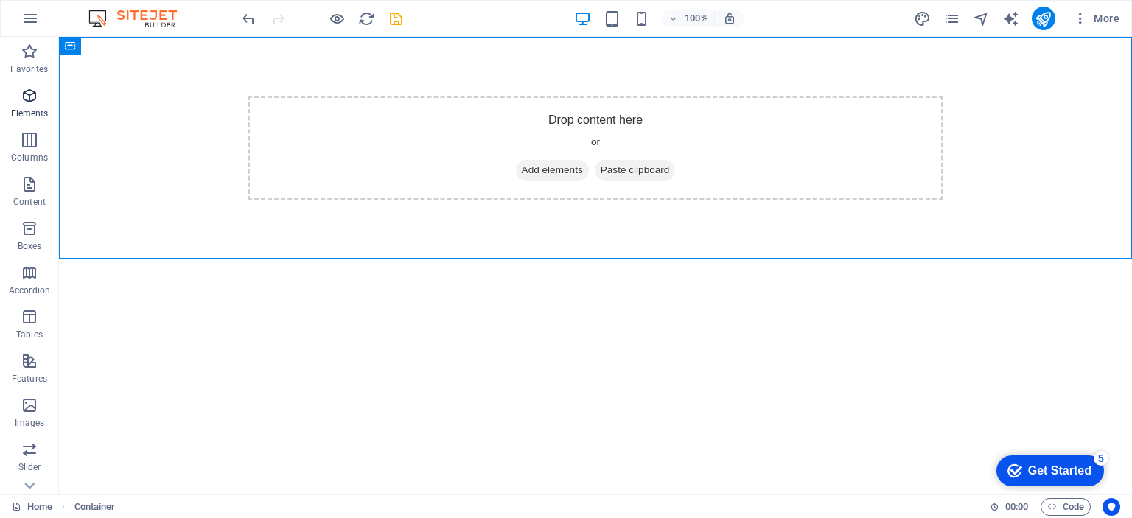
click at [41, 96] on span "Elements" at bounding box center [29, 104] width 59 height 35
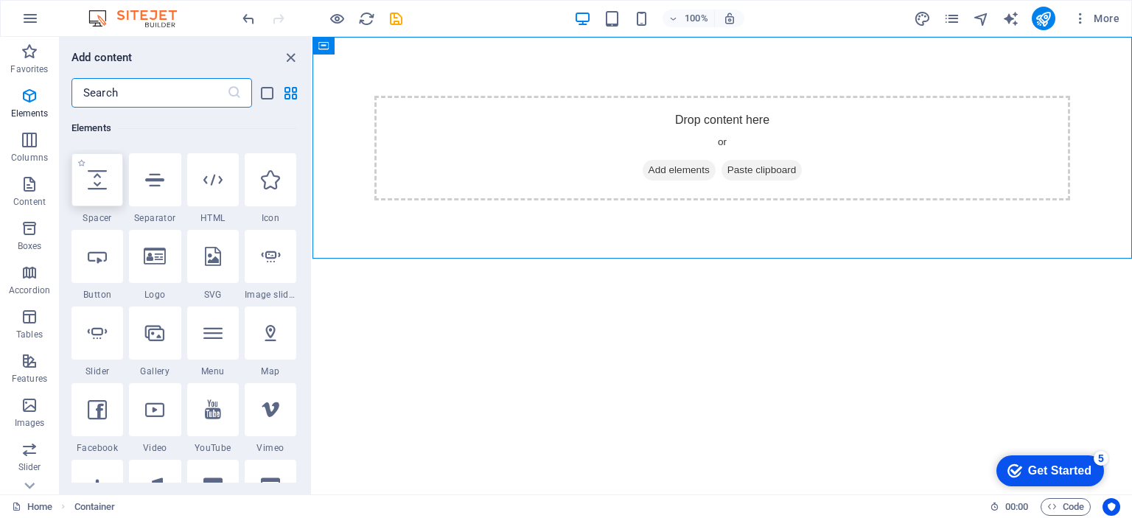
scroll to position [9, 0]
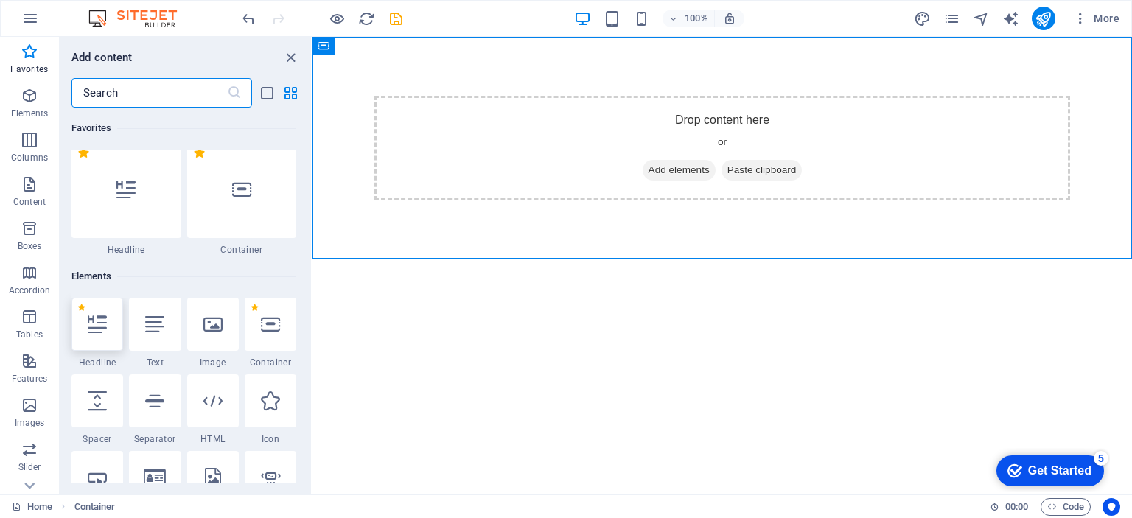
click at [113, 319] on div at bounding box center [97, 324] width 52 height 53
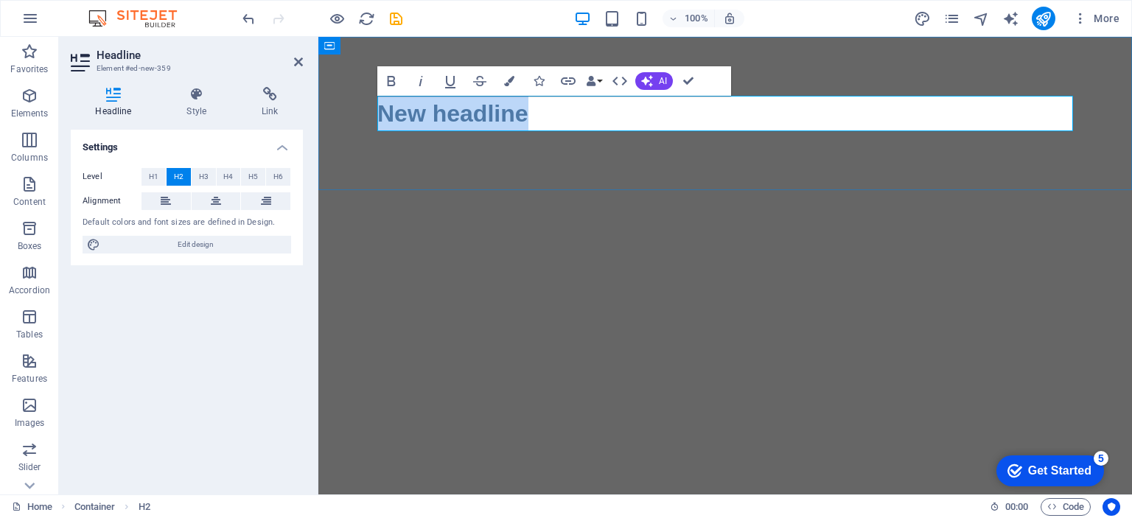
click at [508, 119] on h2 "New headline" at bounding box center [725, 113] width 696 height 35
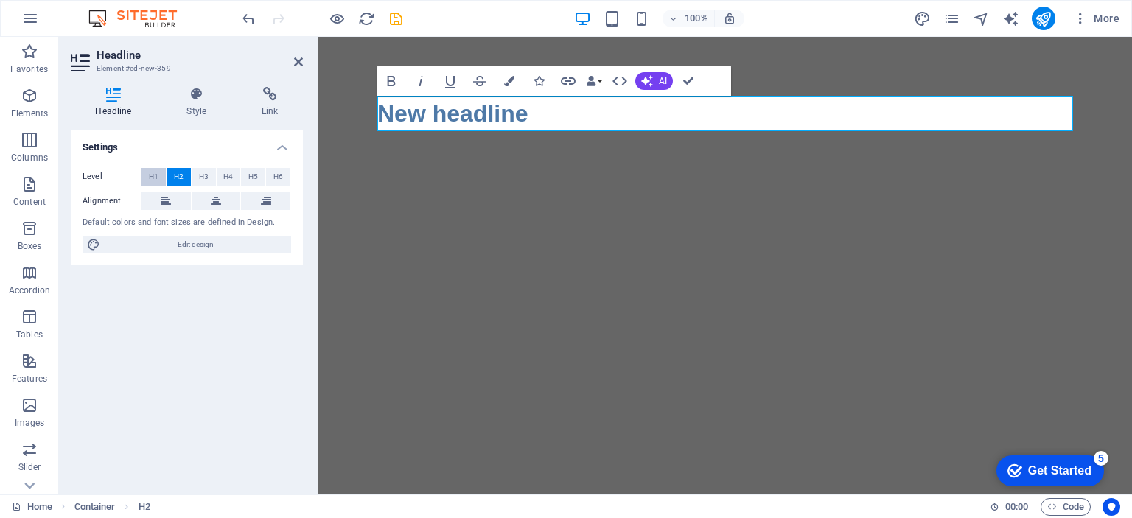
click at [160, 179] on button "H1" at bounding box center [153, 177] width 24 height 18
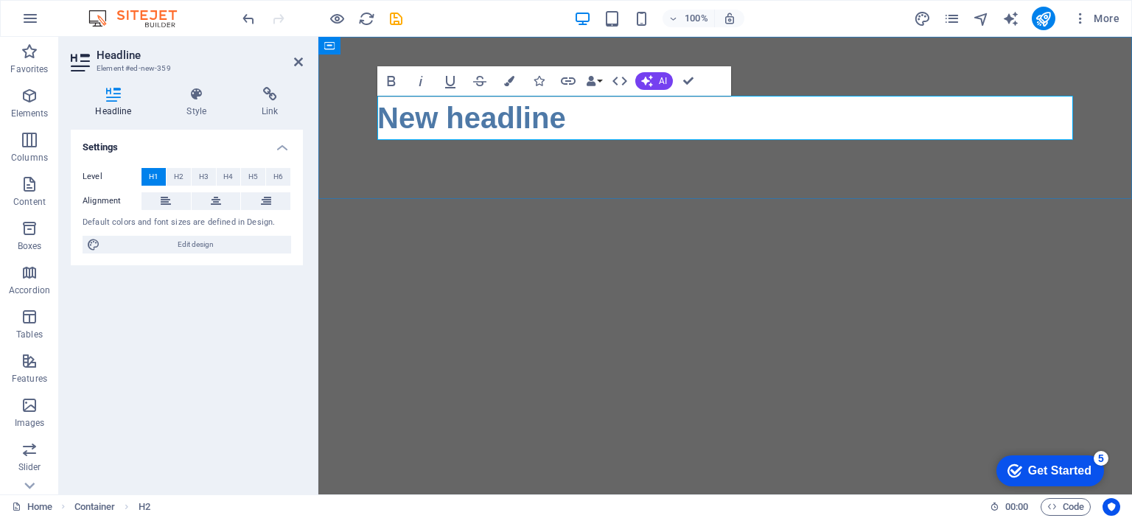
click at [503, 127] on h1 "New headline" at bounding box center [725, 118] width 696 height 44
click at [480, 164] on div "Comunicado" at bounding box center [725, 118] width 814 height 162
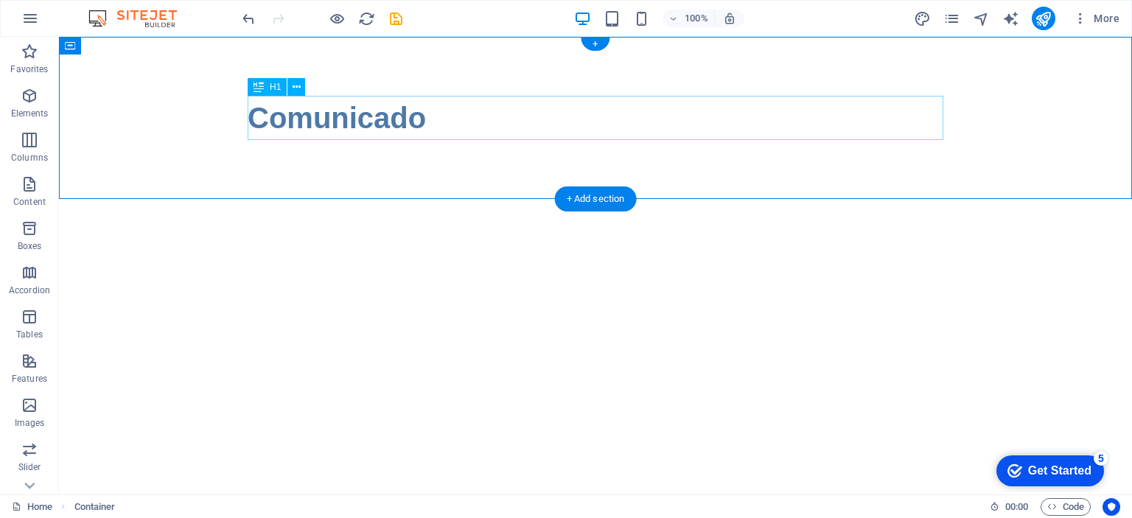
click at [401, 122] on div "Comunicado" at bounding box center [596, 118] width 696 height 44
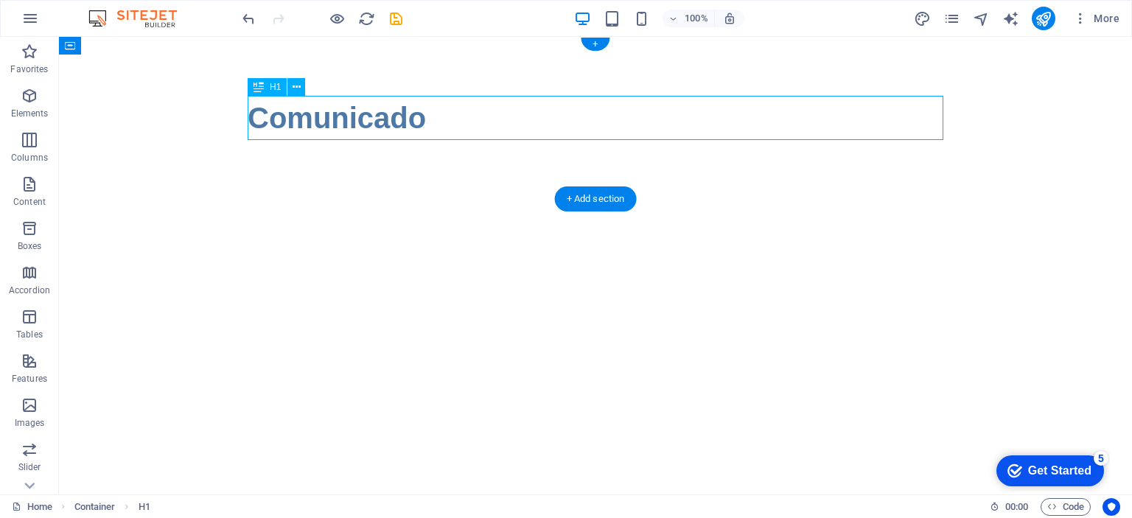
click at [404, 119] on div "Comunicado" at bounding box center [596, 118] width 696 height 44
click at [406, 119] on div "Comunicado" at bounding box center [596, 118] width 696 height 44
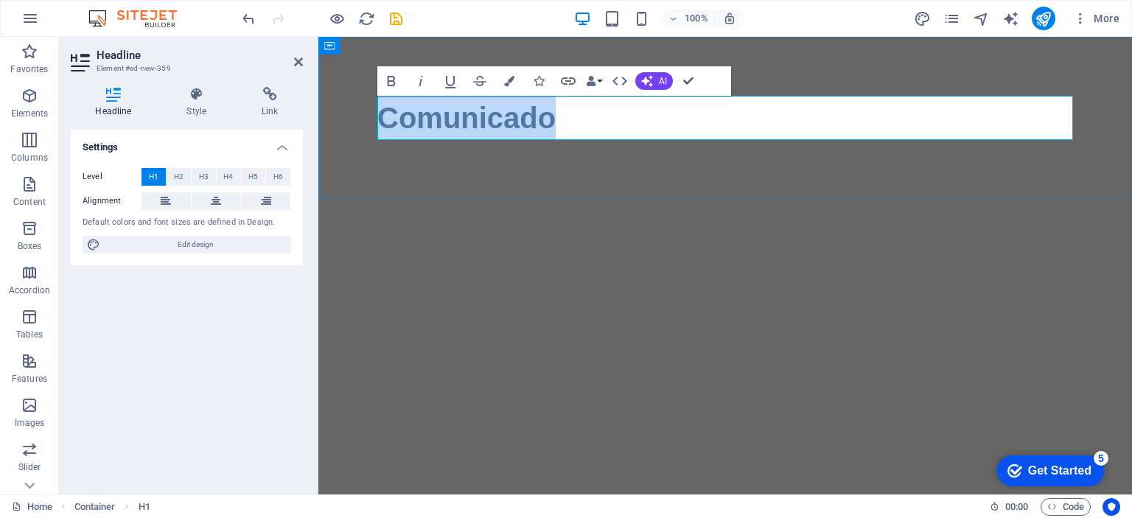
click at [553, 133] on h1 "Comunicado" at bounding box center [725, 118] width 696 height 44
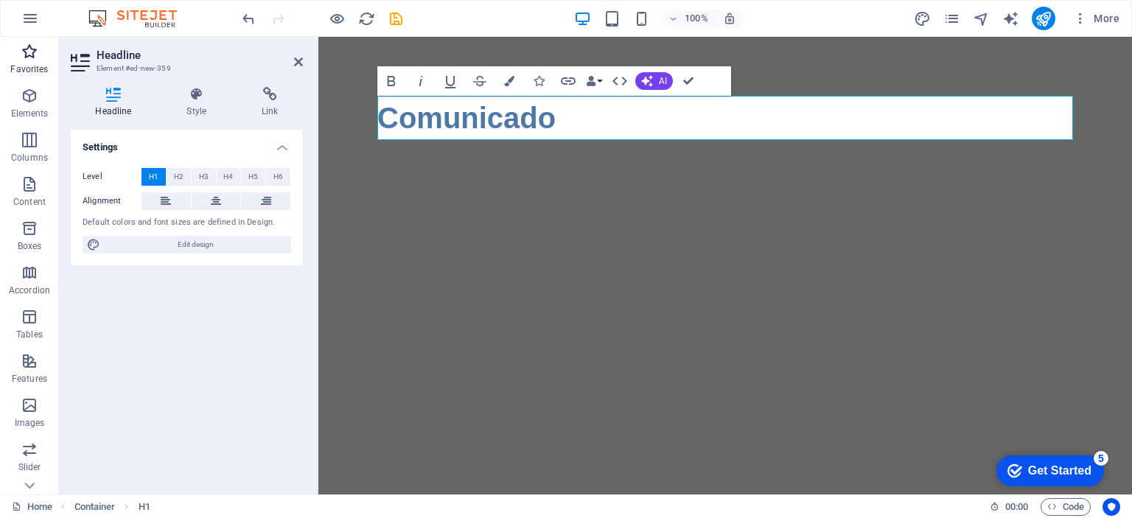
click at [24, 71] on p "Favorites" at bounding box center [29, 69] width 38 height 12
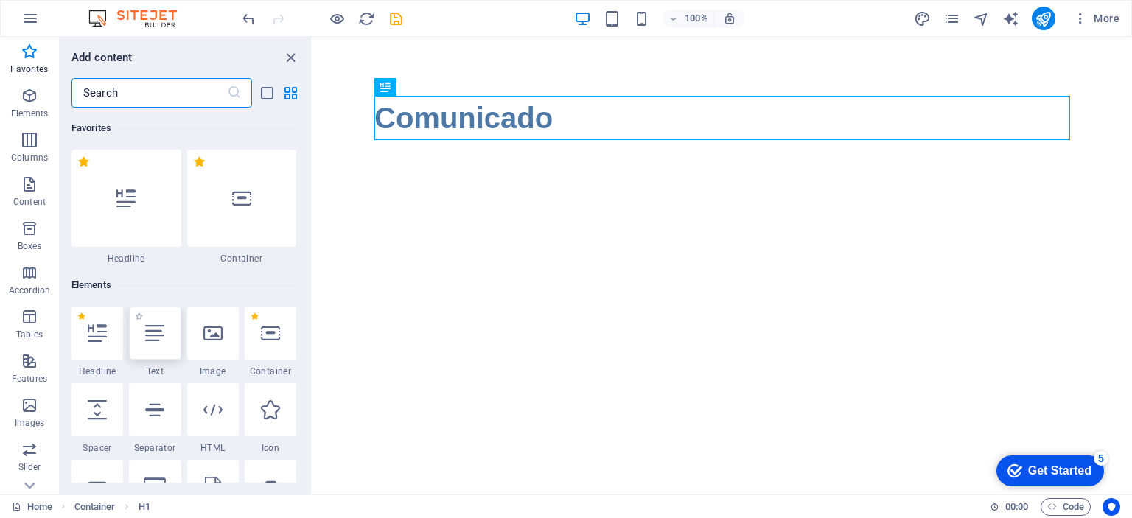
click at [155, 323] on icon at bounding box center [154, 332] width 19 height 19
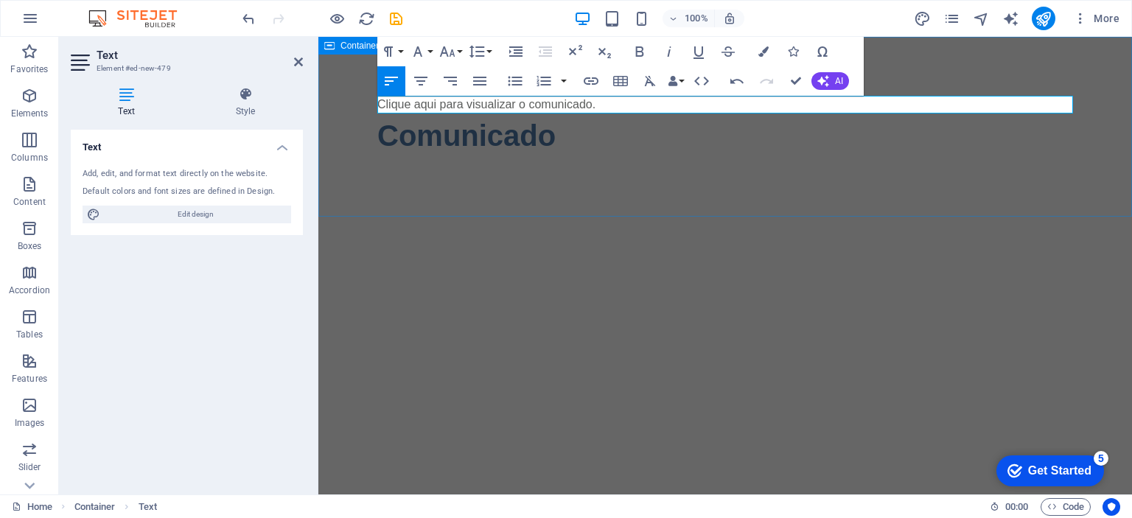
drag, startPoint x: 427, startPoint y: 197, endPoint x: 686, endPoint y: 206, distance: 258.8
click at [686, 206] on div "Clique aqui para visualizar o comunicado. Comunicado" at bounding box center [725, 127] width 814 height 180
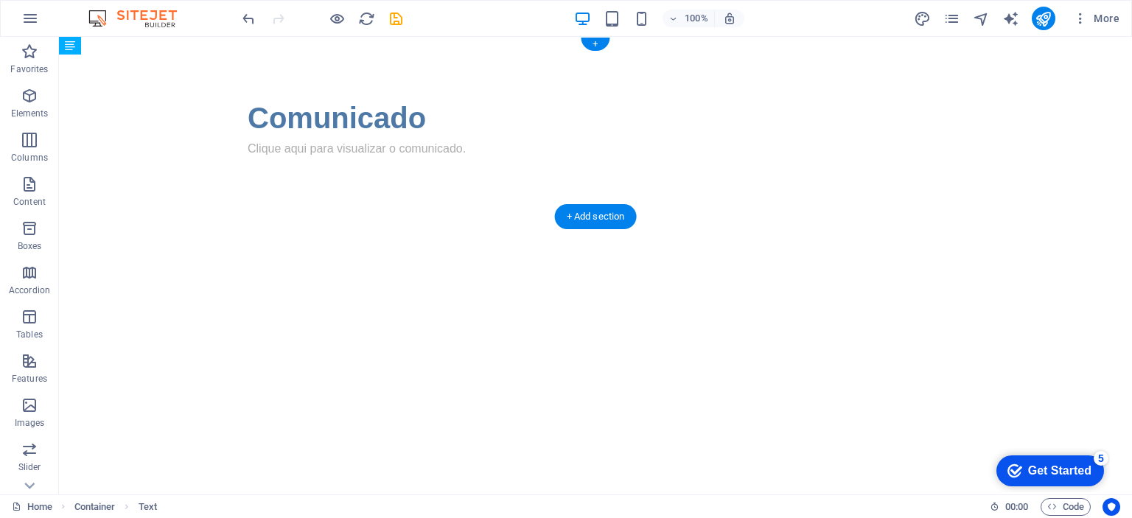
drag, startPoint x: 428, startPoint y: 102, endPoint x: 429, endPoint y: 138, distance: 35.4
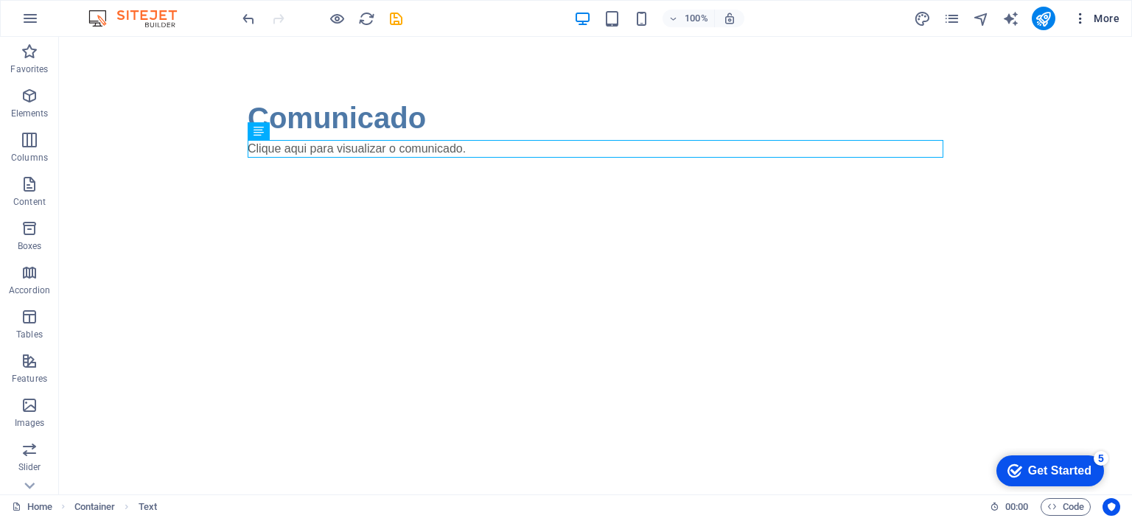
click at [1103, 21] on span "More" at bounding box center [1096, 18] width 46 height 15
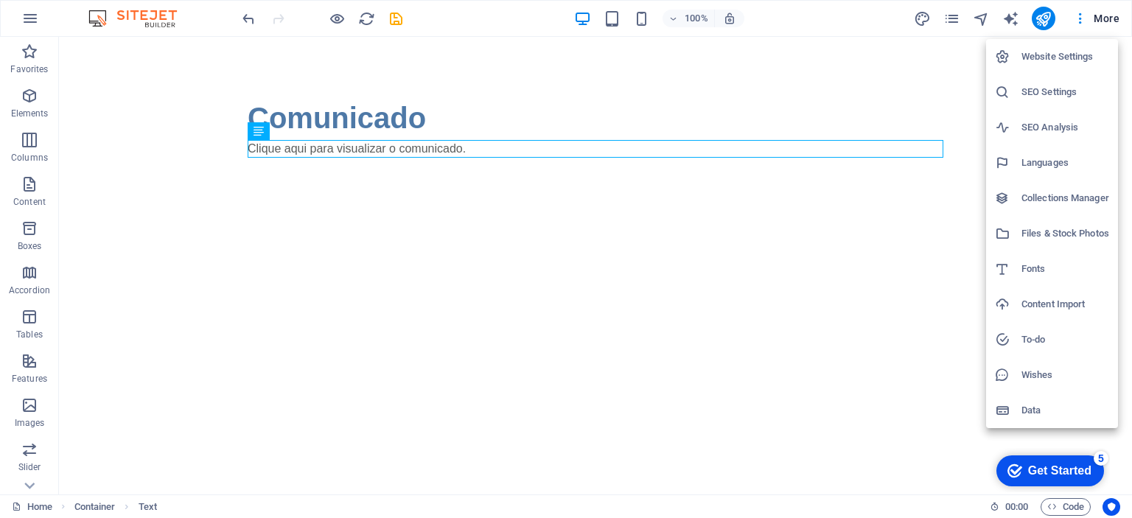
click at [1093, 20] on div at bounding box center [566, 259] width 1132 height 518
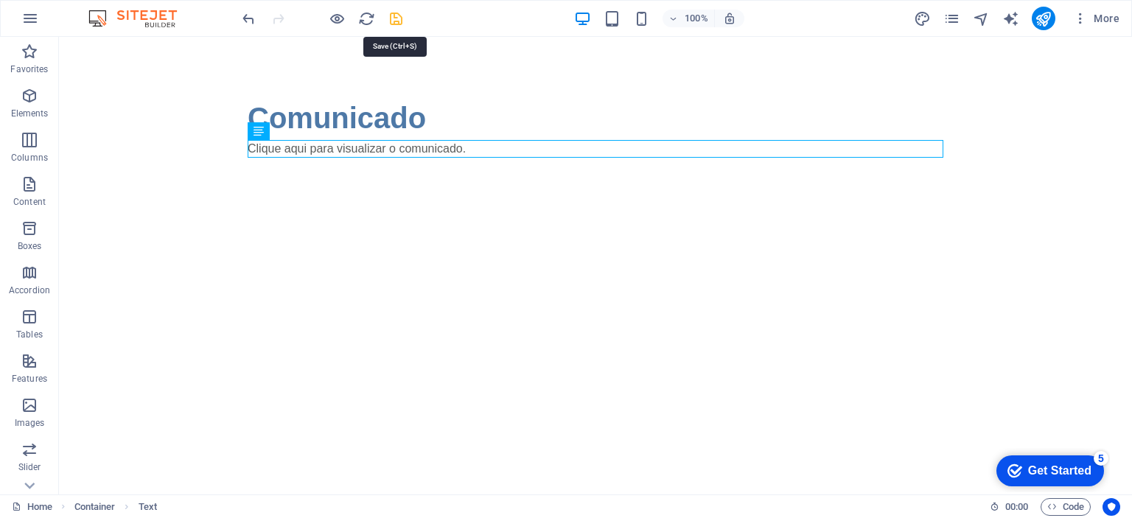
click at [393, 22] on icon "save" at bounding box center [396, 18] width 17 height 17
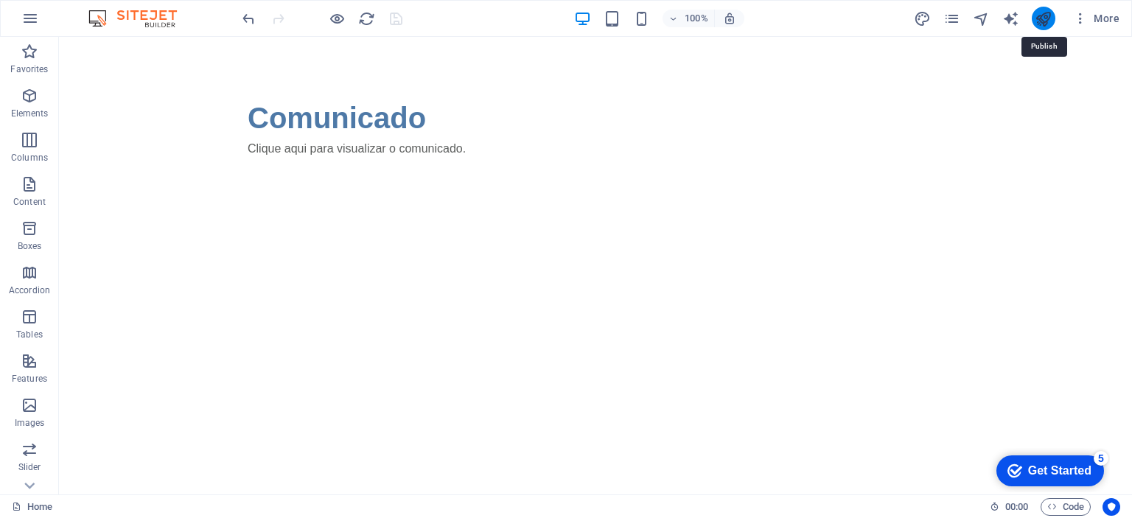
click at [1039, 16] on icon "publish" at bounding box center [1043, 18] width 17 height 17
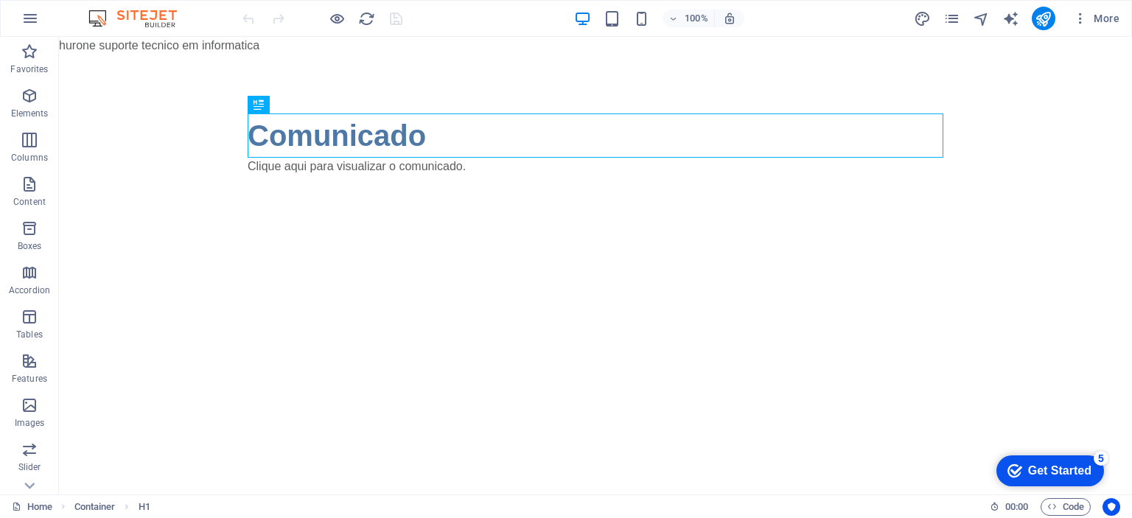
click at [234, 43] on body "hurone suporte tecnico em informatica Skip to main content Comunicado Clique aq…" at bounding box center [595, 135] width 1073 height 197
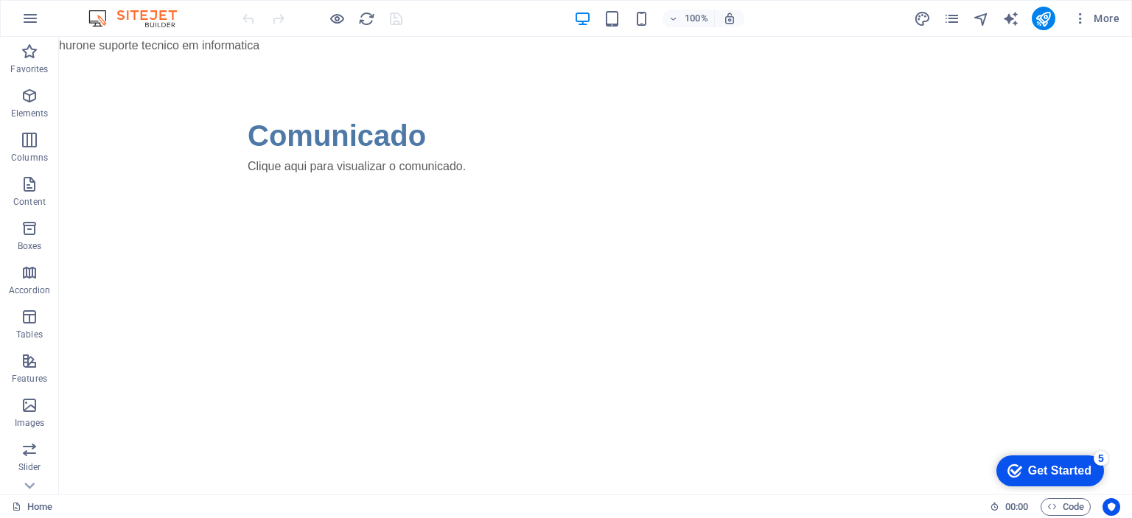
click at [217, 49] on body "hurone suporte tecnico em informatica Skip to main content Comunicado Clique aq…" at bounding box center [595, 135] width 1073 height 197
click at [237, 83] on div "Comunicado Clique aqui para visualizar o comunicado." at bounding box center [595, 145] width 1073 height 180
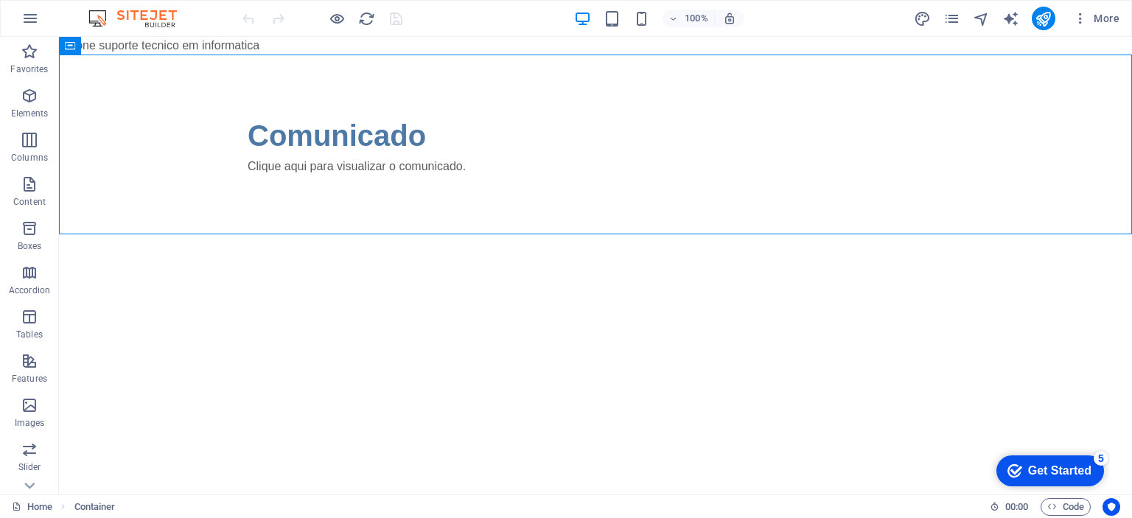
click at [104, 43] on body "hurone suporte tecnico em informatica Skip to main content Comunicado Clique aq…" at bounding box center [595, 135] width 1073 height 197
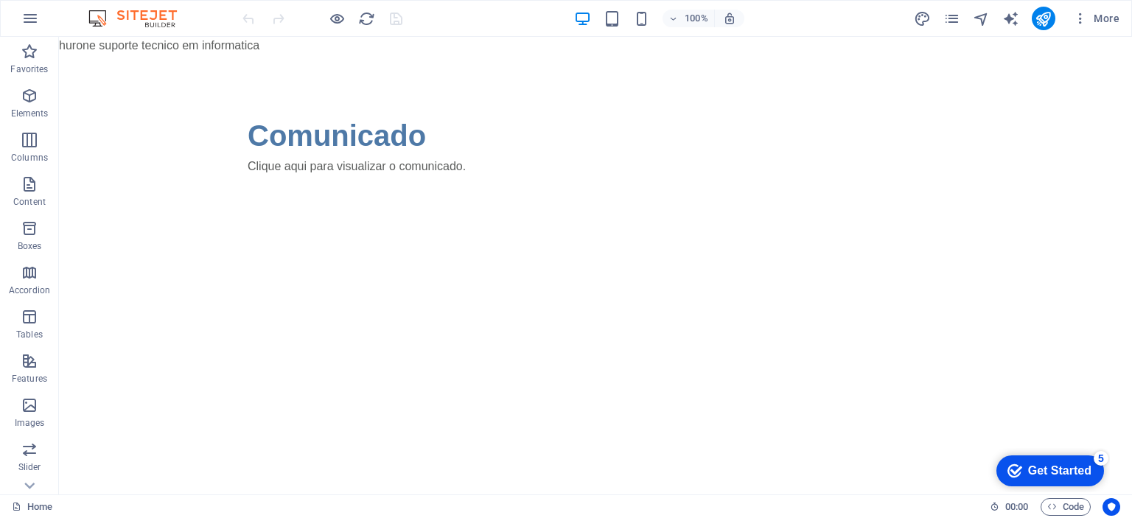
click at [65, 41] on body "hurone suporte tecnico em informatica Skip to main content Comunicado Clique aq…" at bounding box center [595, 135] width 1073 height 197
drag, startPoint x: 65, startPoint y: 41, endPoint x: 659, endPoint y: 104, distance: 597.9
click at [659, 104] on div "Comunicado Clique aqui para visualizar o comunicado." at bounding box center [595, 145] width 1073 height 180
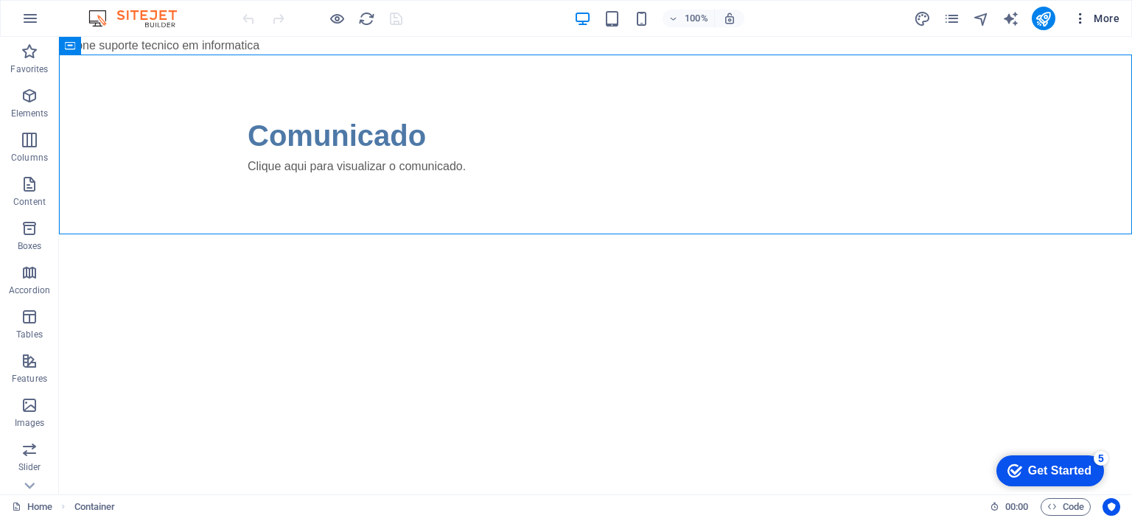
click at [1098, 30] on div "100% More" at bounding box center [566, 18] width 1130 height 35
click at [1102, 24] on span "More" at bounding box center [1096, 18] width 46 height 15
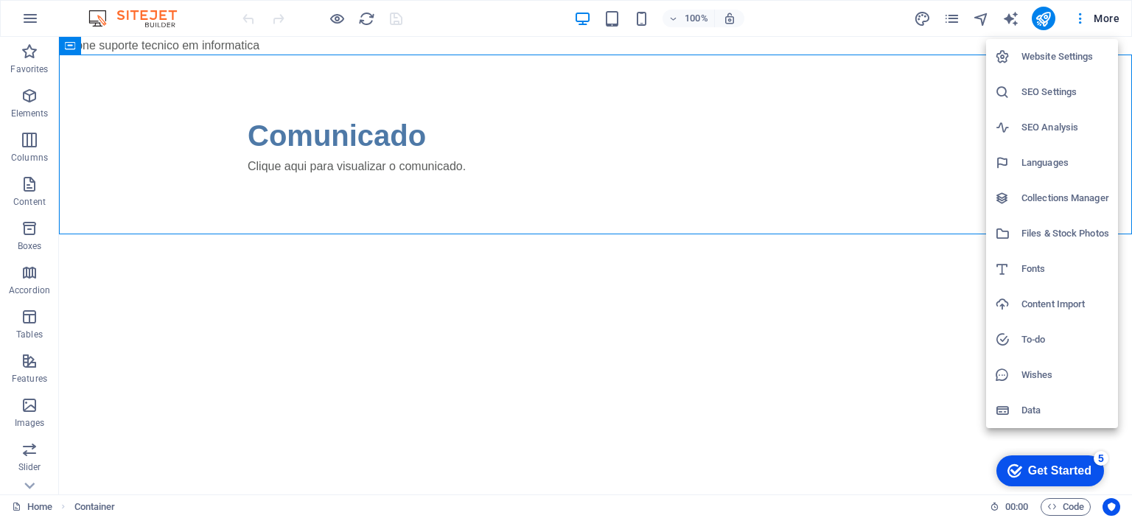
click at [1068, 92] on h6 "SEO Settings" at bounding box center [1065, 92] width 88 height 18
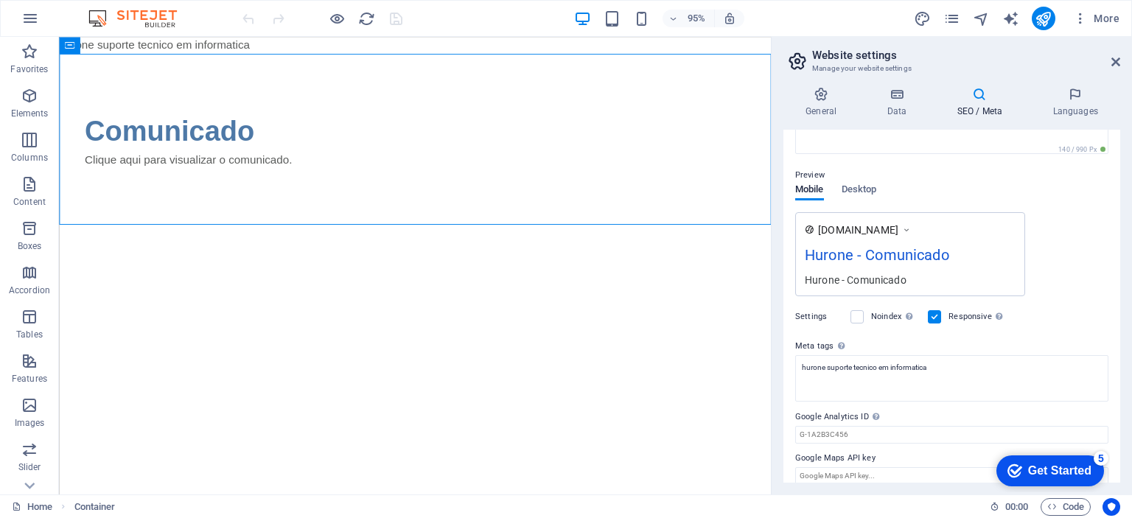
scroll to position [188, 0]
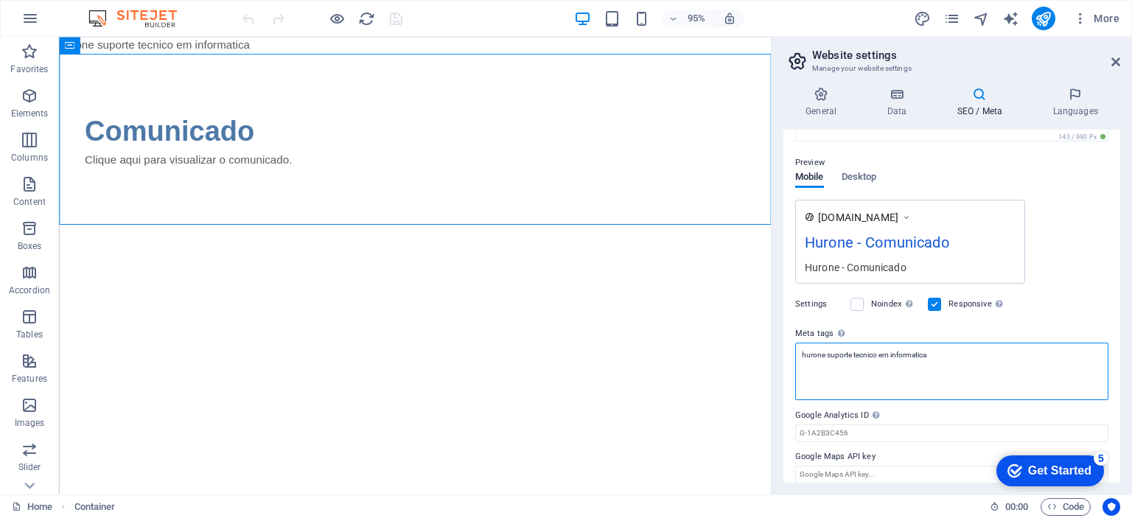
click at [943, 351] on textarea "hurone suporte tecnico em informatica" at bounding box center [951, 371] width 313 height 57
click at [964, 331] on label "Meta tags Enter HTML code here that will be placed inside the tags of your webs…" at bounding box center [951, 334] width 313 height 18
click at [964, 343] on textarea "Meta tags Enter HTML code here that will be placed inside the tags of your webs…" at bounding box center [951, 371] width 313 height 57
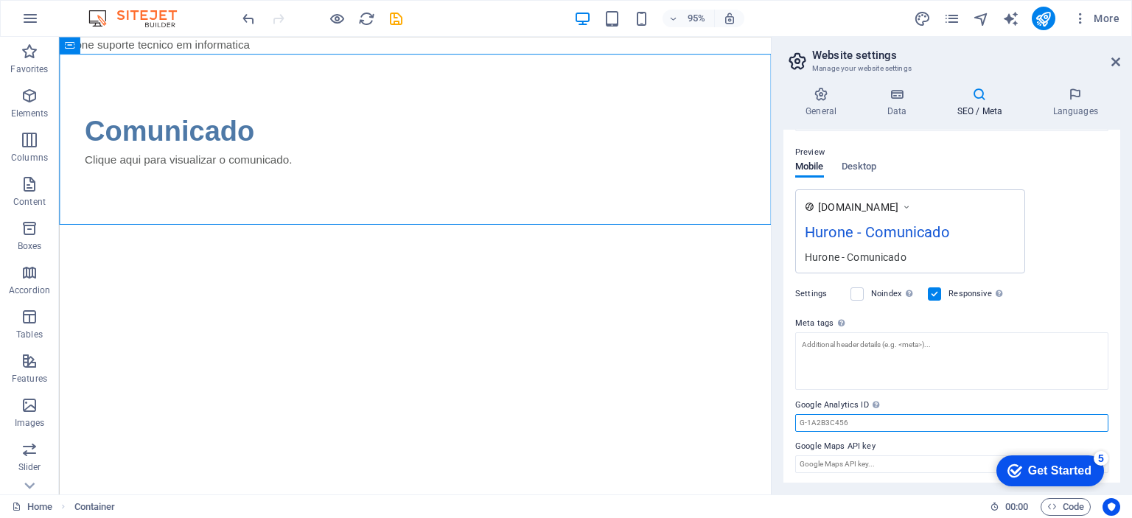
click at [925, 420] on input "Google Analytics ID Please only add the Google Analytics ID. We automatically i…" at bounding box center [951, 423] width 313 height 18
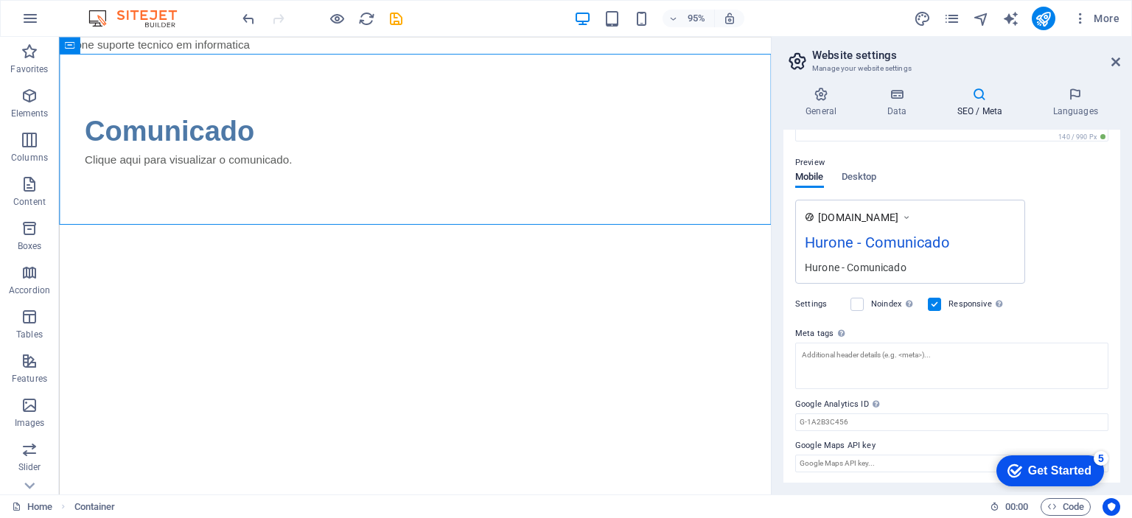
click at [614, 234] on html "hurone suporte tecnico em informatica Skip to main content Comunicado Clique aq…" at bounding box center [433, 135] width 749 height 197
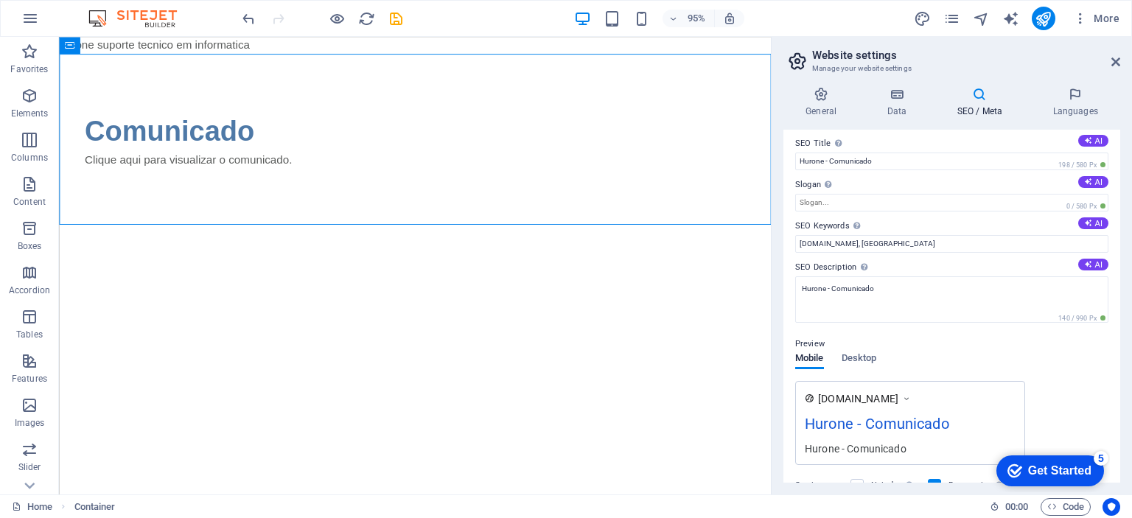
scroll to position [0, 0]
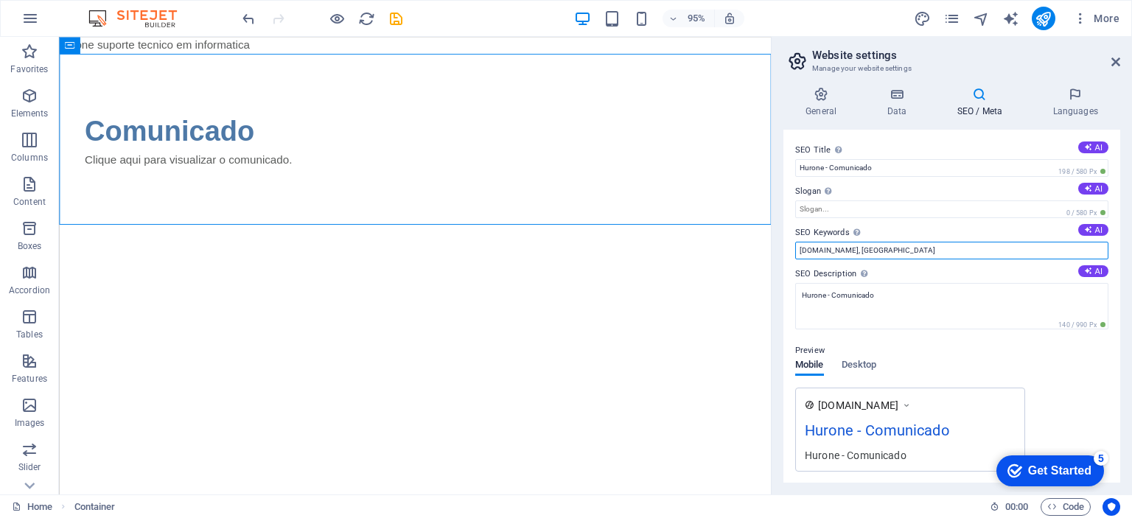
click at [930, 252] on input "[DOMAIN_NAME], [GEOGRAPHIC_DATA]" at bounding box center [951, 251] width 313 height 18
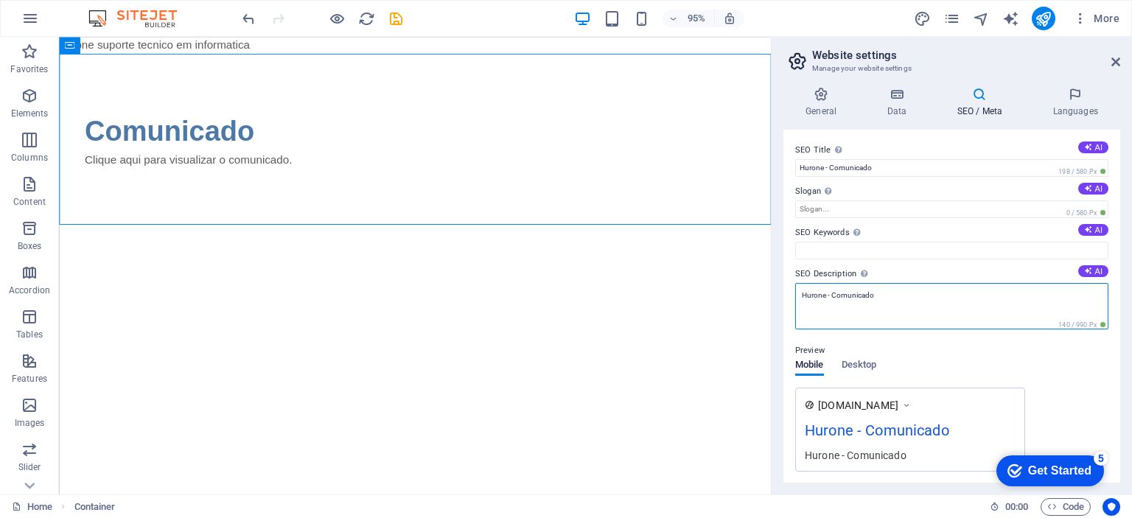
click at [920, 301] on textarea "Hurone - Comunicado" at bounding box center [951, 306] width 313 height 46
click at [1119, 57] on icon at bounding box center [1115, 62] width 9 height 12
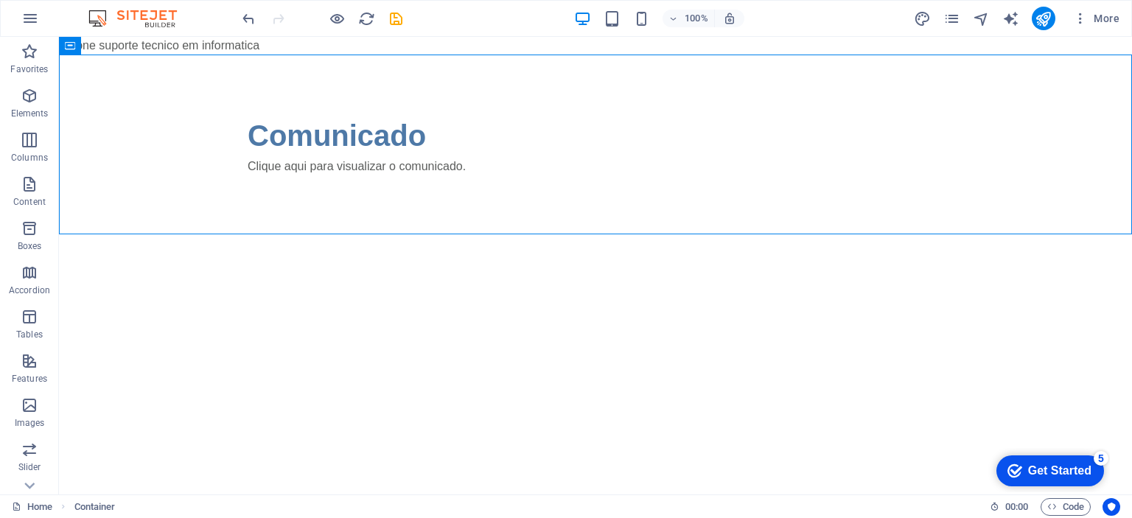
click at [833, 234] on html "hurone suporte tecnico em informatica Skip to main content Comunicado Clique aq…" at bounding box center [595, 135] width 1073 height 197
click at [949, 14] on icon "pages" at bounding box center [951, 18] width 17 height 17
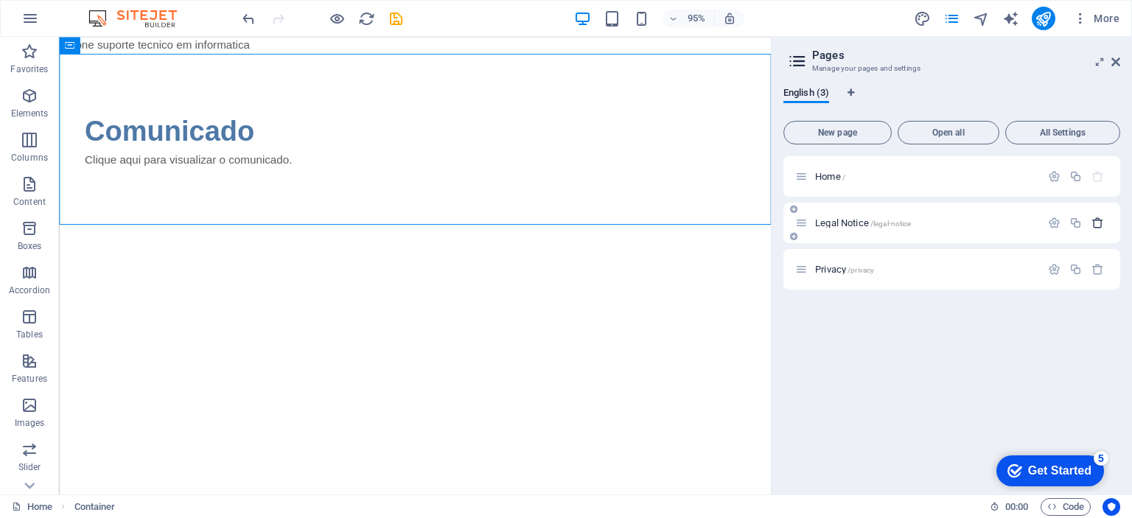
click at [1096, 222] on icon "button" at bounding box center [1097, 223] width 13 height 13
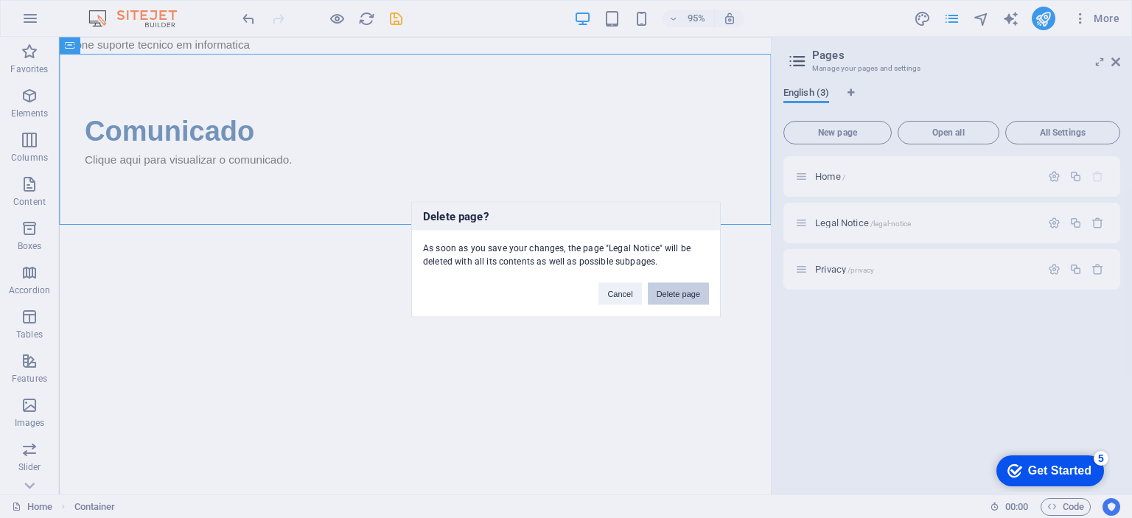
click at [694, 295] on button "Delete page" at bounding box center [678, 293] width 61 height 22
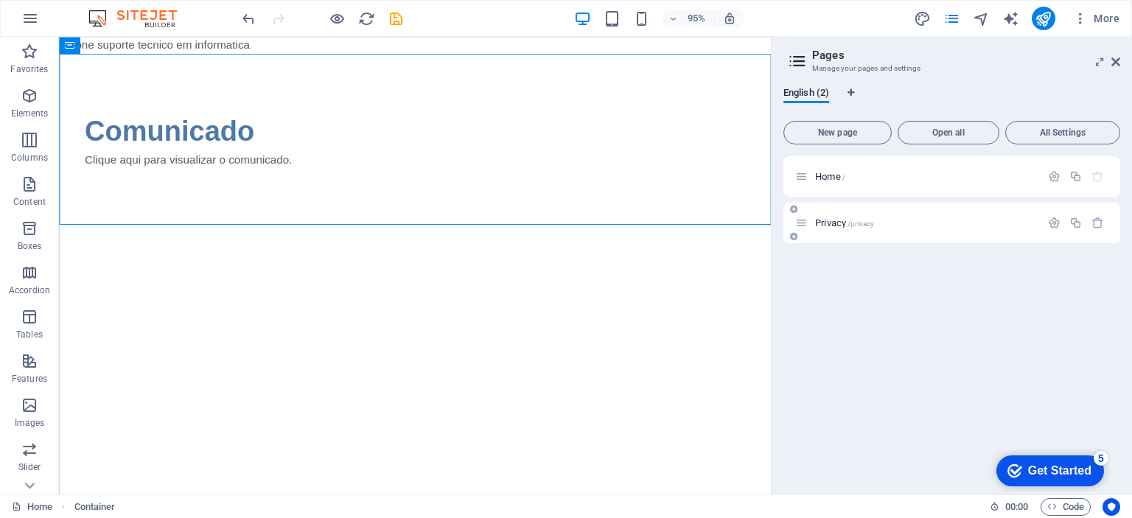
click at [1088, 216] on div at bounding box center [1075, 223] width 65 height 16
click at [1094, 217] on icon "button" at bounding box center [1097, 223] width 13 height 13
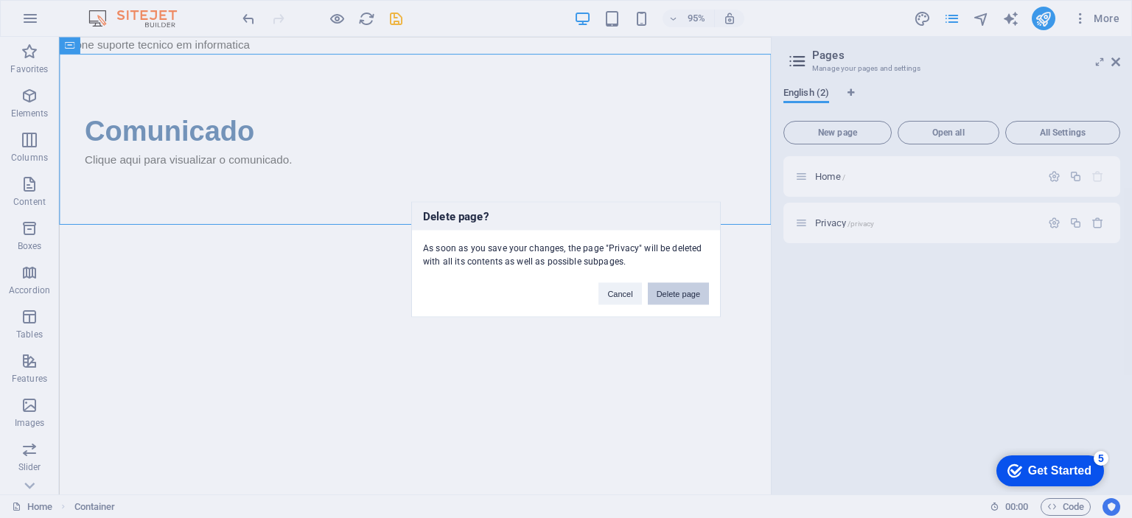
click at [677, 293] on button "Delete page" at bounding box center [678, 293] width 61 height 22
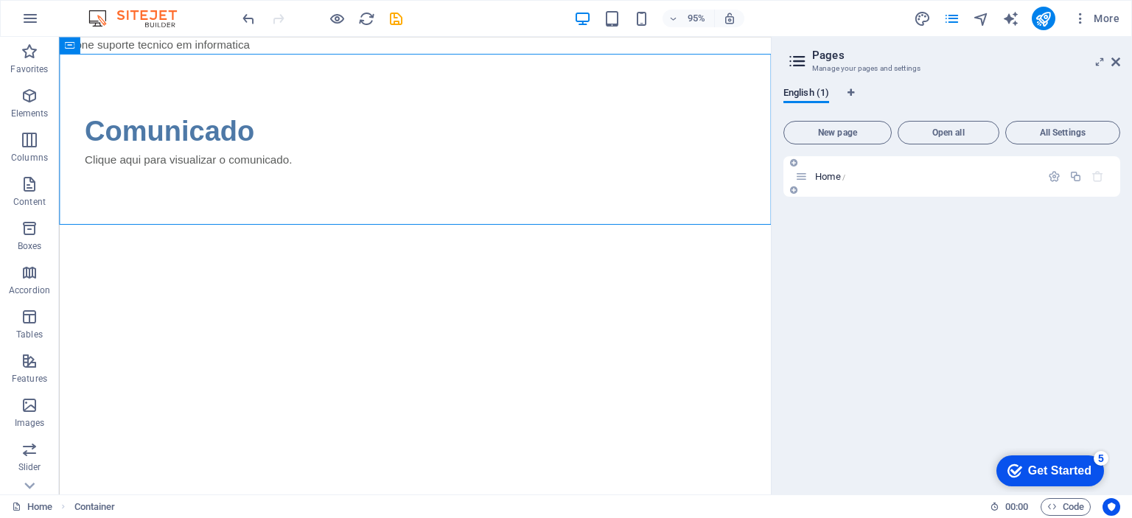
click at [800, 177] on icon at bounding box center [801, 176] width 13 height 13
click at [805, 173] on icon at bounding box center [801, 176] width 13 height 13
click at [931, 133] on span "Open all" at bounding box center [948, 132] width 88 height 9
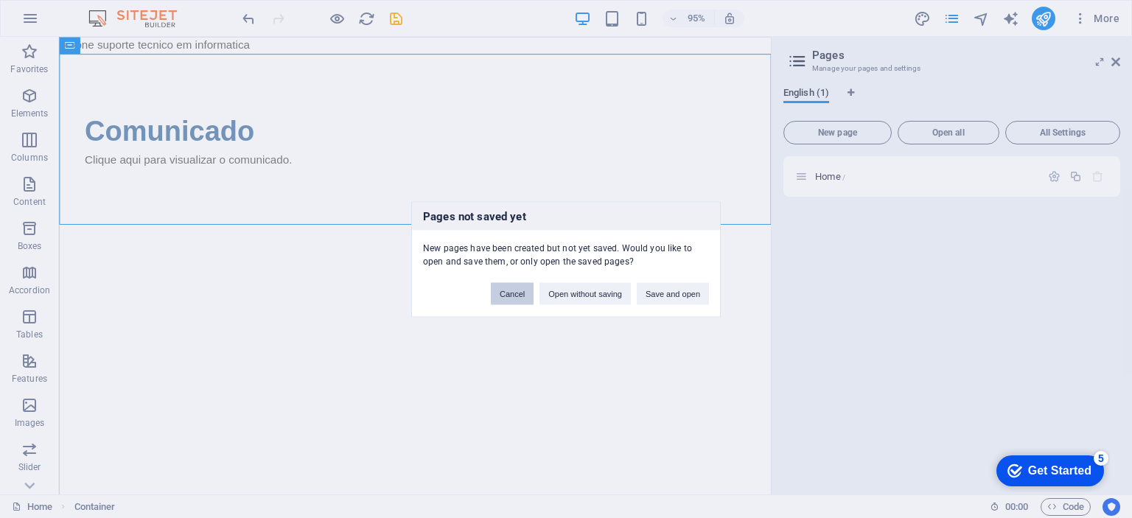
click at [519, 295] on button "Cancel" at bounding box center [512, 293] width 43 height 22
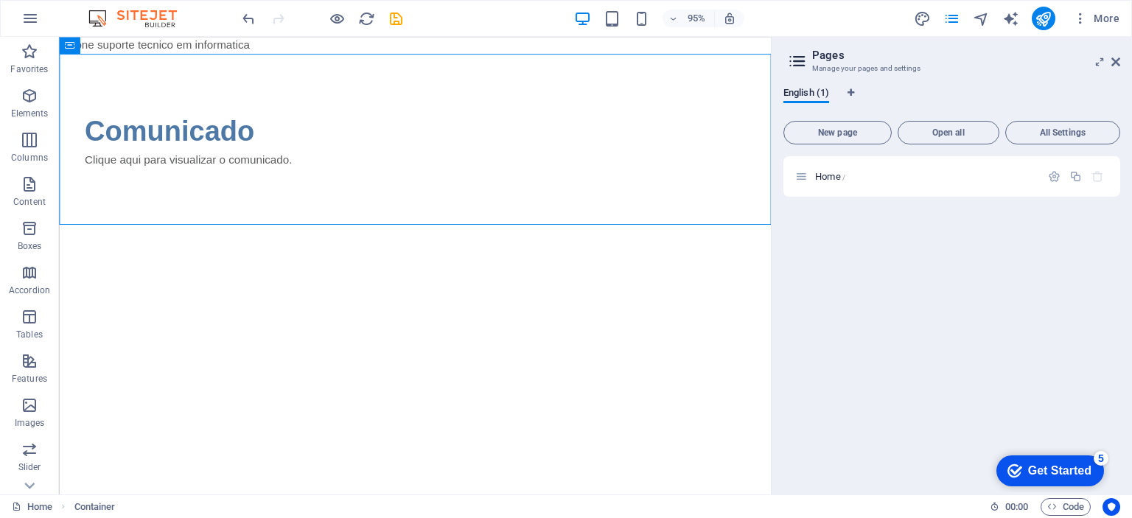
click at [191, 41] on body "hurone suporte tecnico em informatica Skip to main content Comunicado Clique aq…" at bounding box center [433, 135] width 749 height 197
click at [196, 85] on div "Comunicado Clique aqui para visualizar o comunicado." at bounding box center [433, 145] width 749 height 180
click at [161, 49] on body "hurone suporte tecnico em informatica Skip to main content Comunicado Clique aq…" at bounding box center [433, 135] width 749 height 197
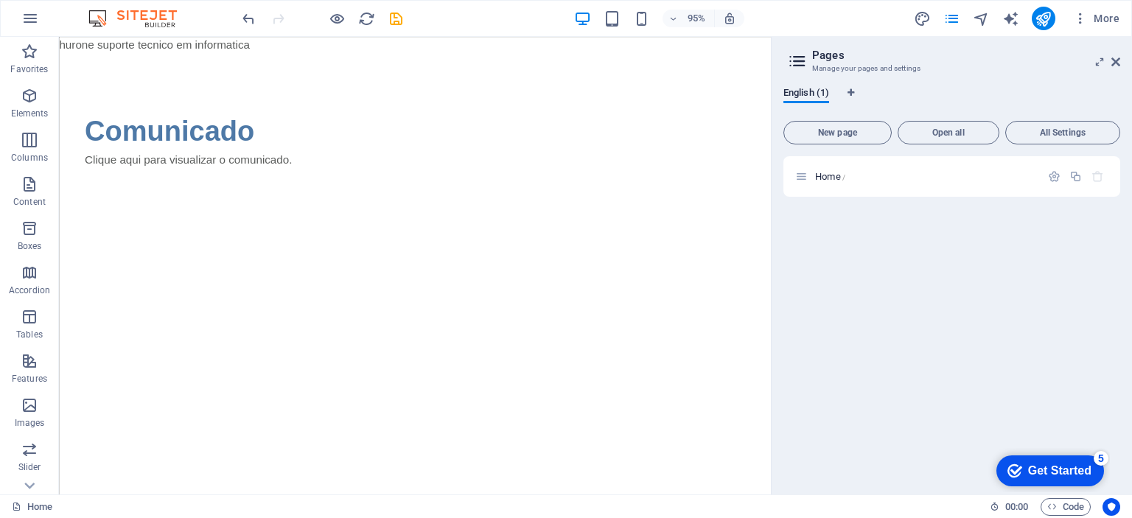
drag, startPoint x: 58, startPoint y: 41, endPoint x: 1, endPoint y: 4, distance: 67.9
click at [58, 41] on div "Favorites Elements Columns Content Boxes Accordion Tables Features Images Slide…" at bounding box center [29, 266] width 59 height 458
click at [62, 41] on body "hurone suporte tecnico em informatica Skip to main content Comunicado Clique aq…" at bounding box center [433, 135] width 749 height 197
click at [63, 41] on body "hurone suporte tecnico em informatica Skip to main content Comunicado Clique aq…" at bounding box center [433, 135] width 749 height 197
click at [65, 42] on body "hurone suporte tecnico em informatica Skip to main content Comunicado Clique aq…" at bounding box center [433, 135] width 749 height 197
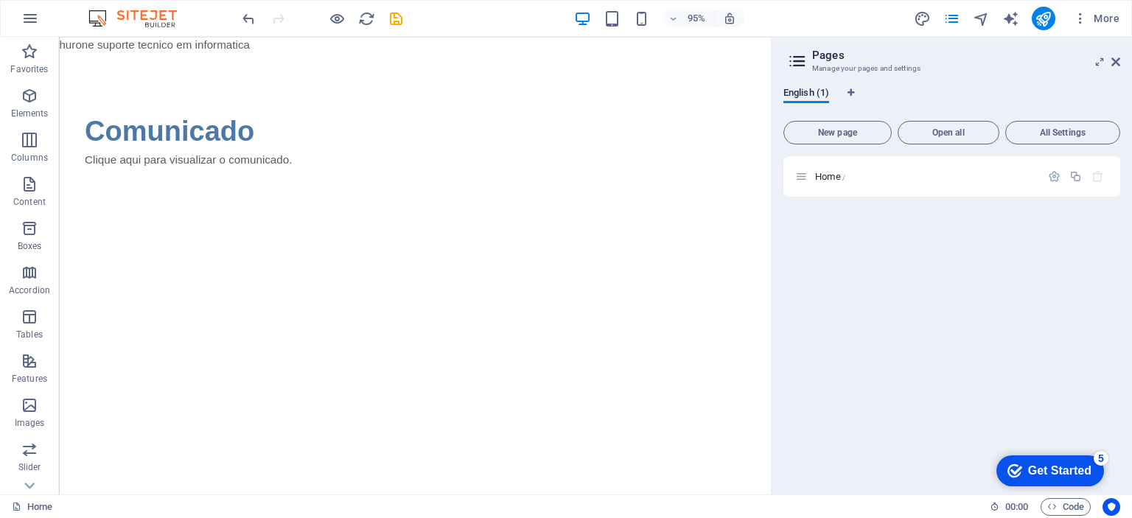
click at [65, 42] on body "hurone suporte tecnico em informatica Skip to main content Comunicado Clique aq…" at bounding box center [433, 135] width 749 height 197
click at [517, 234] on html "hurone suporte tecnico em informatica Skip to main content Comunicado Clique aq…" at bounding box center [433, 135] width 749 height 197
click at [1066, 503] on span "Code" at bounding box center [1065, 507] width 37 height 18
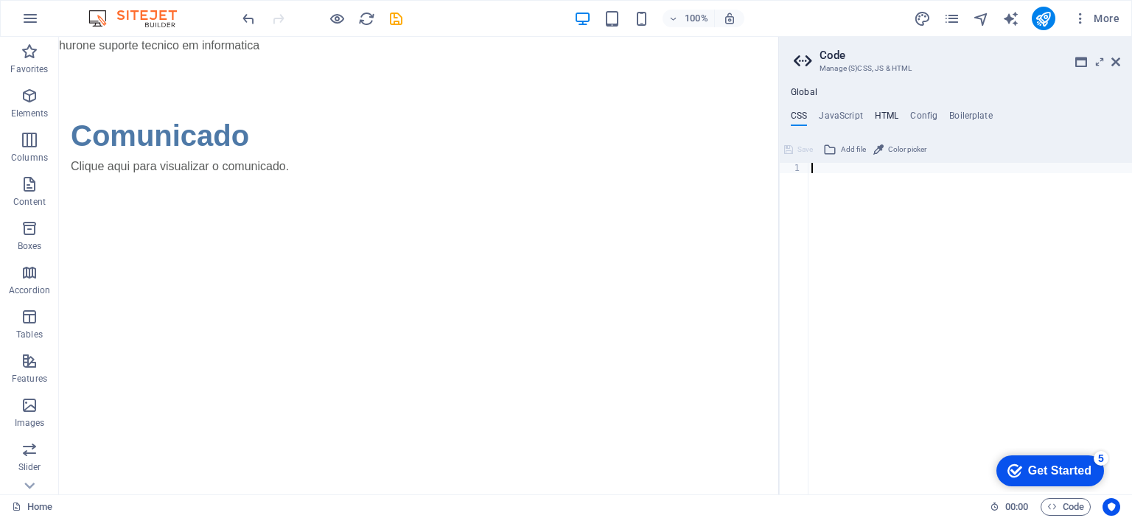
click at [896, 114] on h4 "HTML" at bounding box center [887, 119] width 24 height 16
type textarea "<a href="#main-content" class="wv-link-content button">Skip to main content</a>"
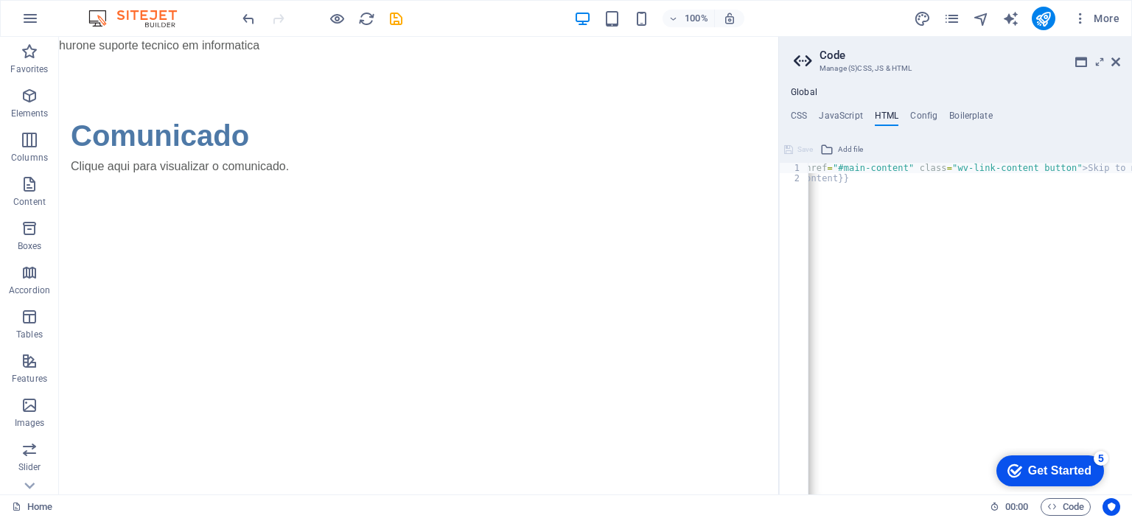
scroll to position [0, 74]
drag, startPoint x: 906, startPoint y: 491, endPoint x: 21, endPoint y: 14, distance: 1006.2
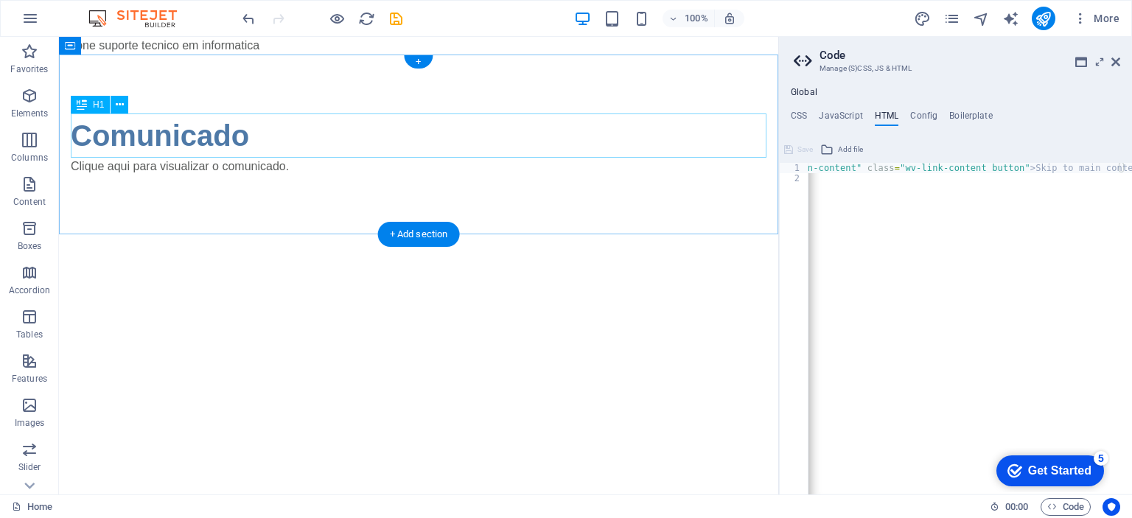
click at [439, 145] on div "Comunicado" at bounding box center [419, 135] width 696 height 44
click at [458, 97] on div "Comunicado Clique aqui para visualizar o comunicado." at bounding box center [418, 145] width 719 height 180
click at [536, 79] on div "Comunicado Clique aqui para visualizar o comunicado." at bounding box center [418, 145] width 719 height 180
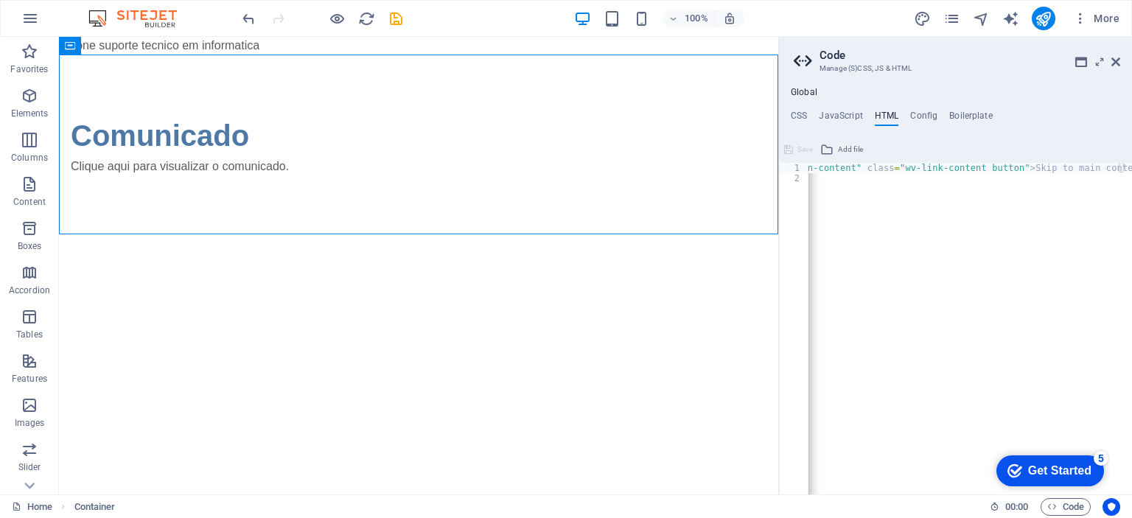
click at [419, 43] on body "hurone suporte tecnico em informatica Skip to main content Comunicado Clique aq…" at bounding box center [418, 135] width 719 height 197
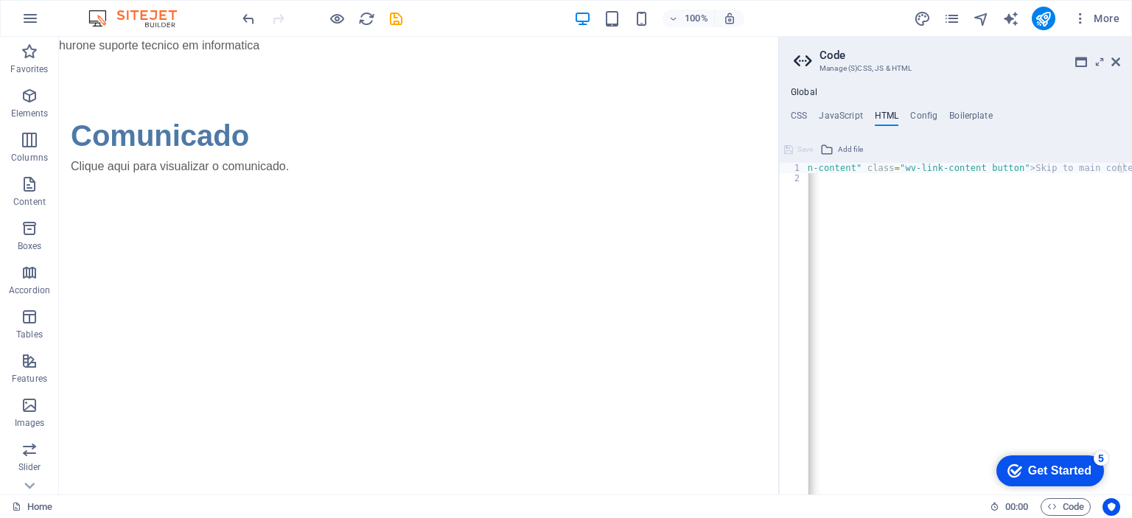
click at [538, 234] on html "hurone suporte tecnico em informatica Skip to main content Comunicado Clique aq…" at bounding box center [418, 135] width 719 height 197
click at [540, 234] on html "hurone suporte tecnico em informatica Skip to main content Comunicado Clique aq…" at bounding box center [418, 135] width 719 height 197
drag, startPoint x: 544, startPoint y: 396, endPoint x: 489, endPoint y: 360, distance: 65.8
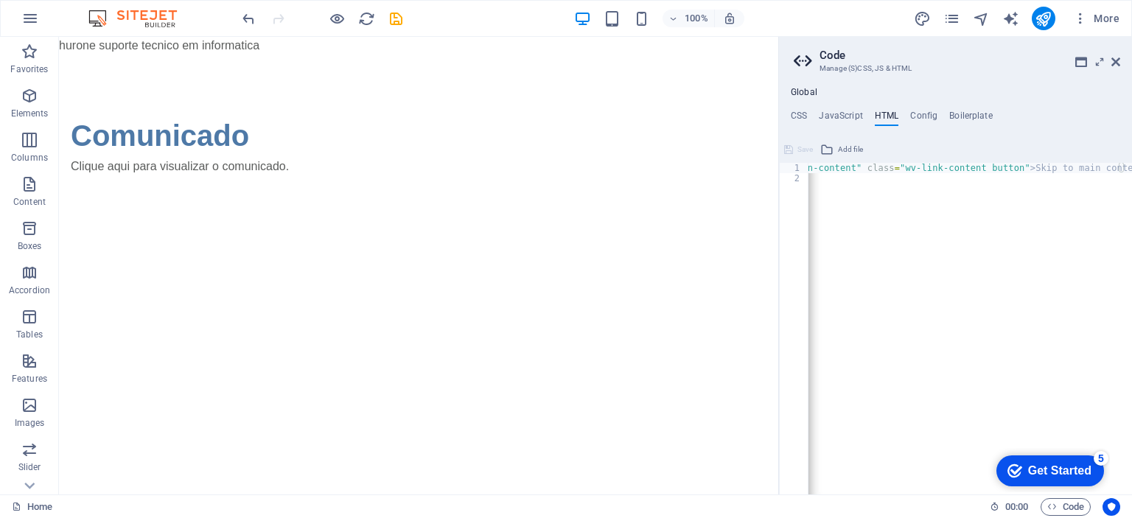
click at [453, 234] on html "hurone suporte tecnico em informatica Skip to main content Comunicado Clique aq…" at bounding box center [418, 135] width 719 height 197
click at [1118, 66] on icon at bounding box center [1115, 62] width 9 height 12
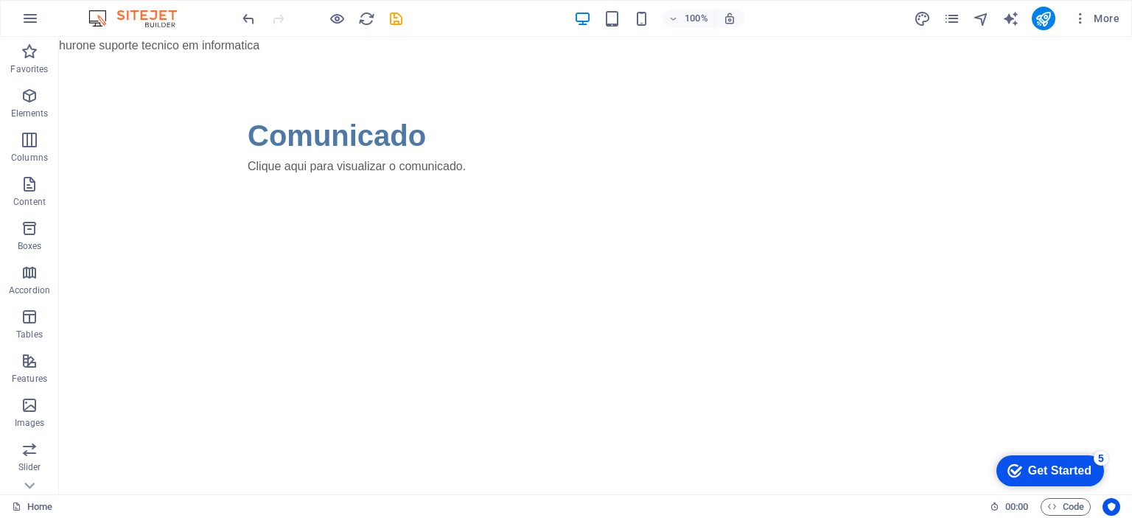
drag, startPoint x: 73, startPoint y: 46, endPoint x: 148, endPoint y: 46, distance: 75.2
click at [148, 46] on body "hurone suporte tecnico em informatica Skip to main content Comunicado Clique aq…" at bounding box center [595, 135] width 1073 height 197
click at [35, 139] on icon "button" at bounding box center [30, 140] width 18 height 18
click at [34, 111] on p "Elements" at bounding box center [30, 114] width 38 height 12
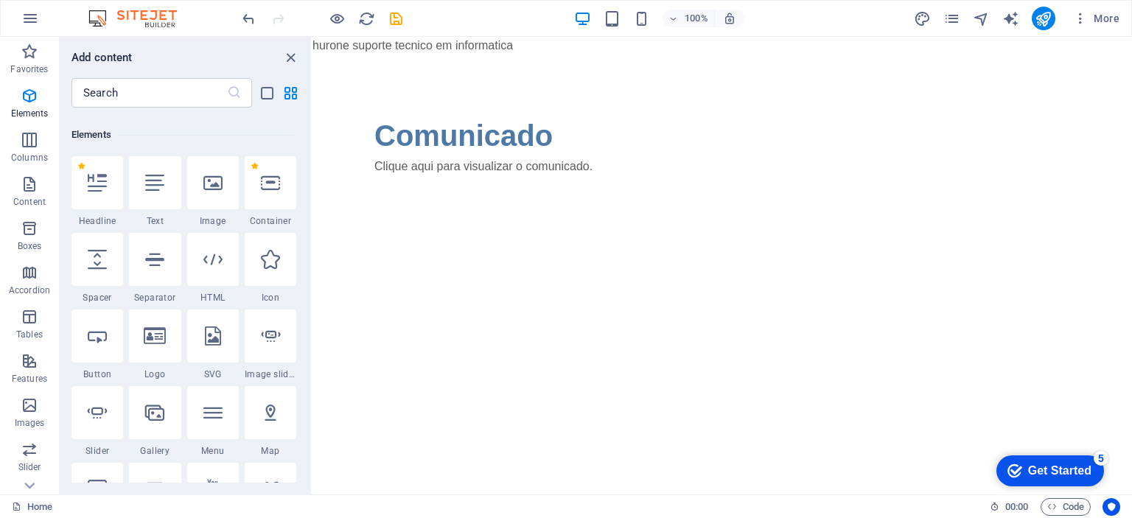
scroll to position [156, 0]
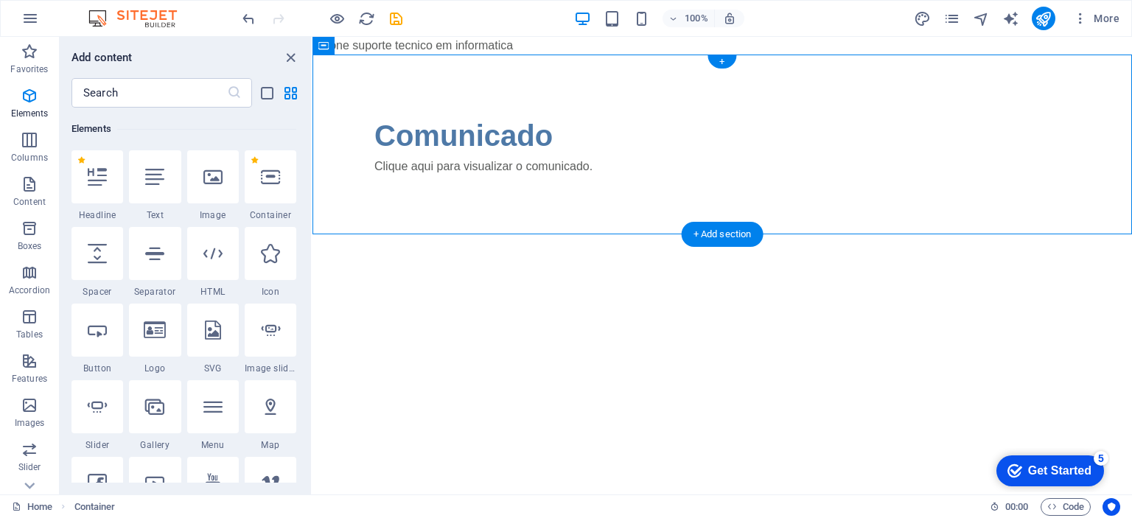
drag, startPoint x: 679, startPoint y: 83, endPoint x: 404, endPoint y: 88, distance: 274.9
click at [722, 55] on div "+" at bounding box center [721, 61] width 29 height 13
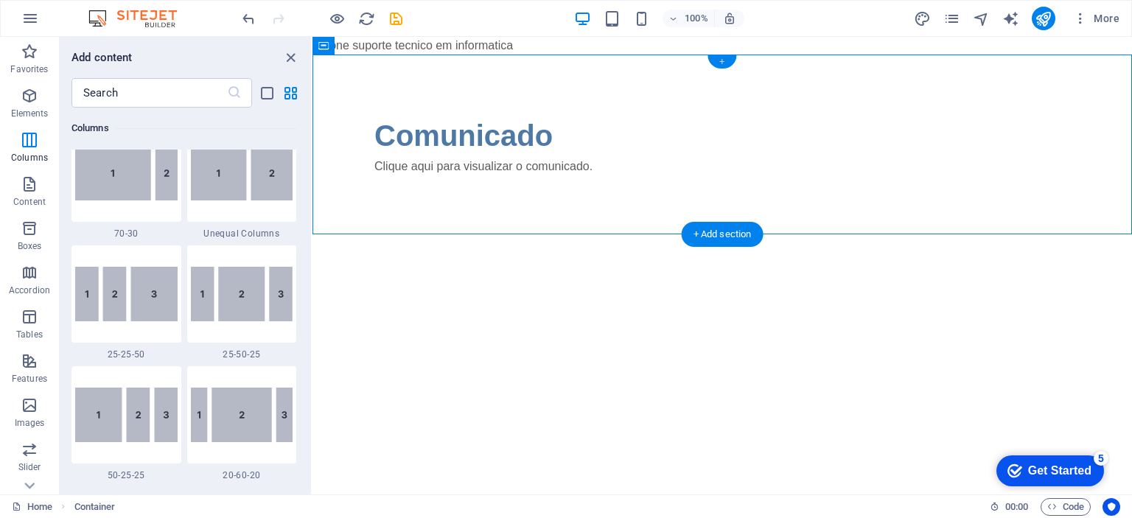
scroll to position [2578, 0]
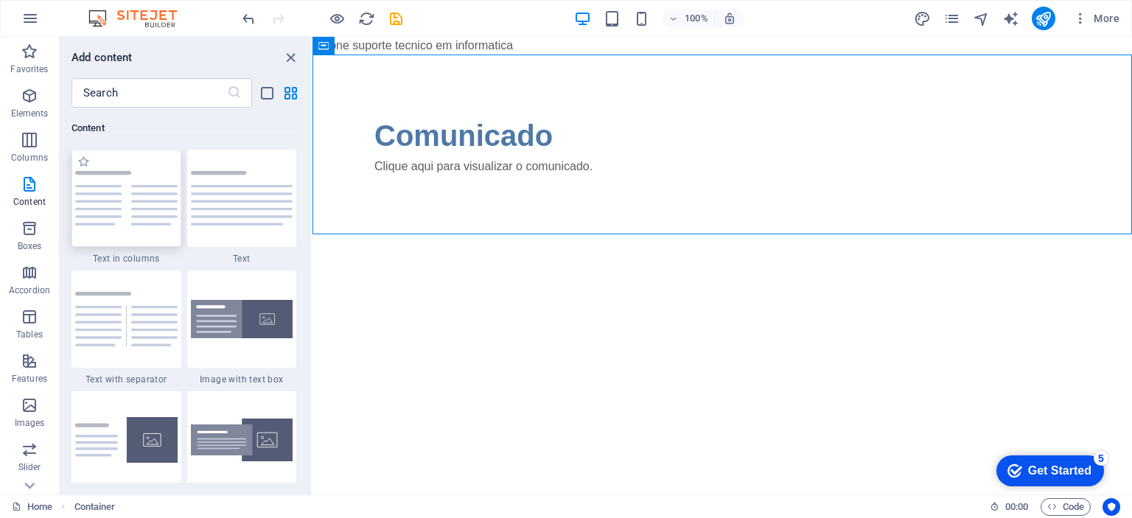
click at [126, 211] on img at bounding box center [126, 198] width 102 height 55
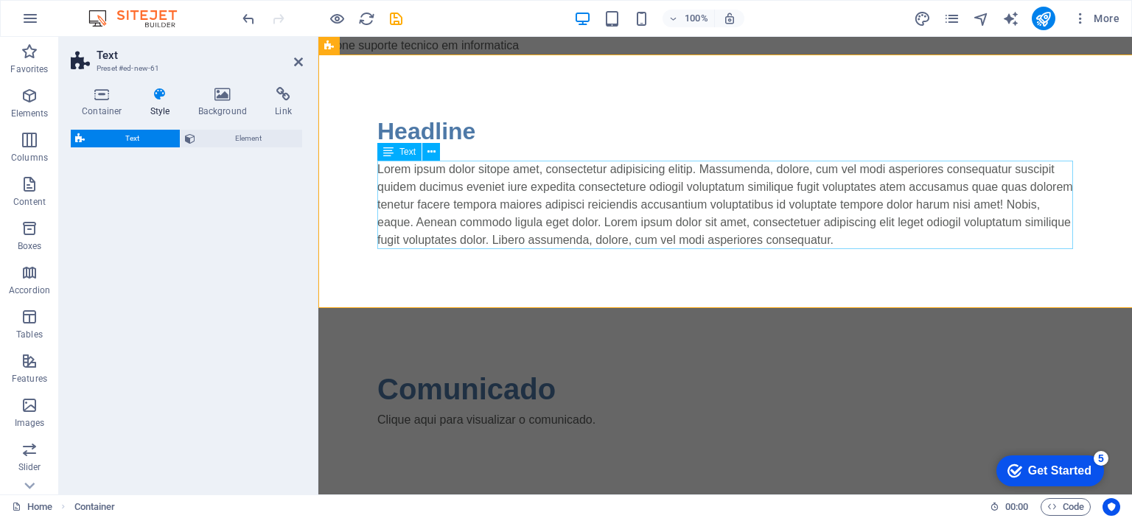
select select "rem"
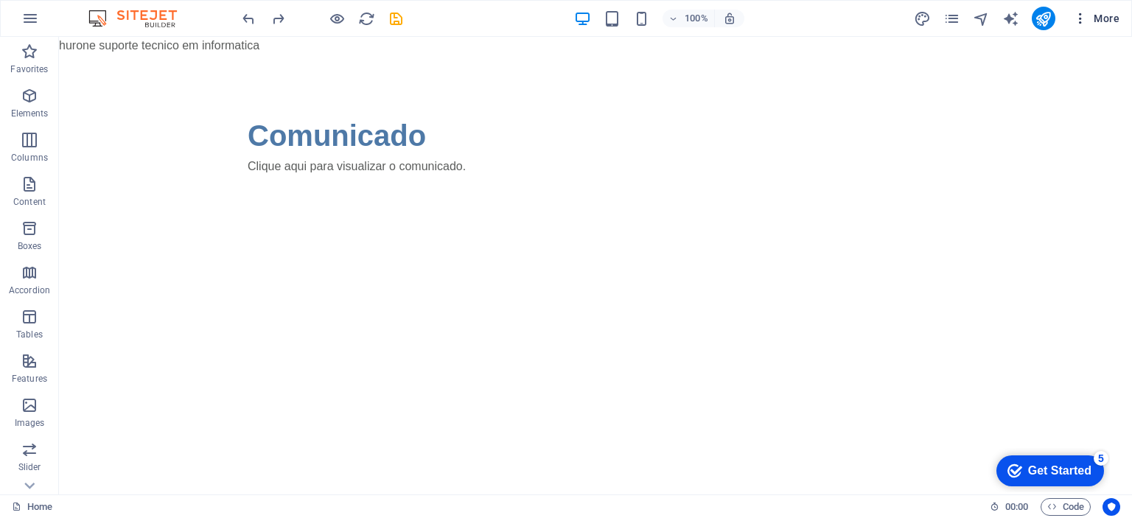
click at [1085, 22] on icon "button" at bounding box center [1080, 18] width 15 height 15
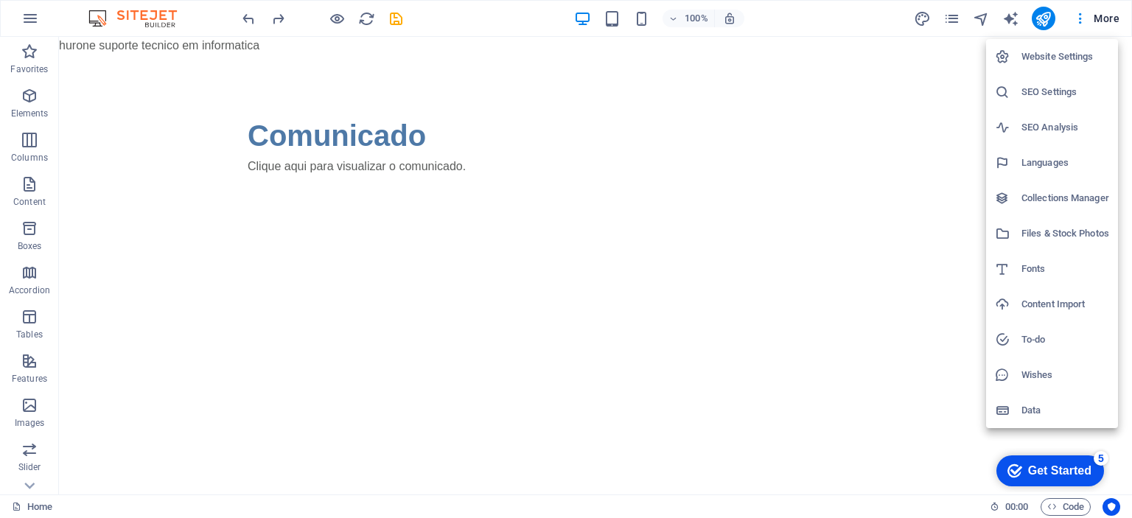
click at [1059, 88] on h6 "SEO Settings" at bounding box center [1065, 92] width 88 height 18
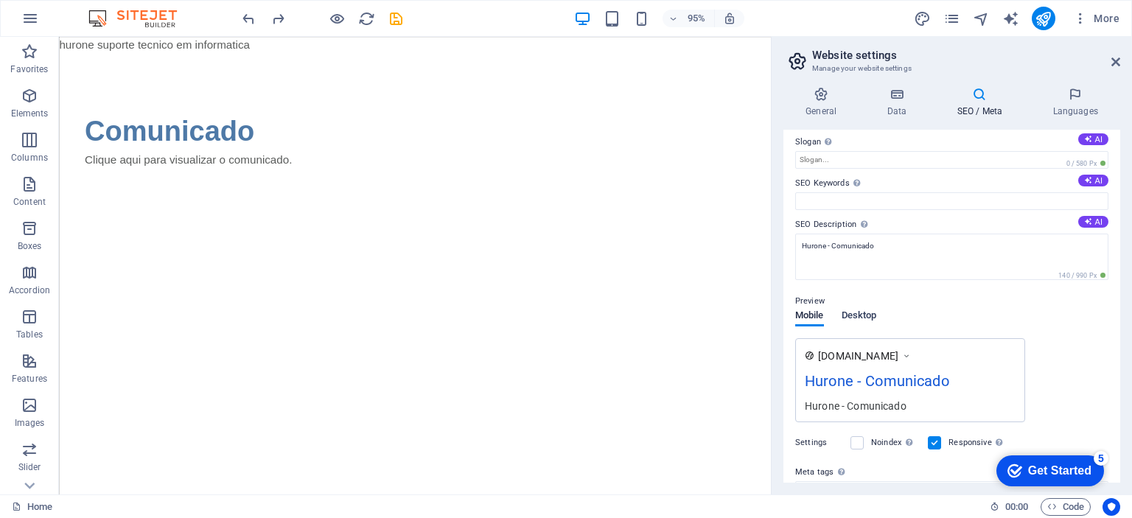
scroll to position [74, 0]
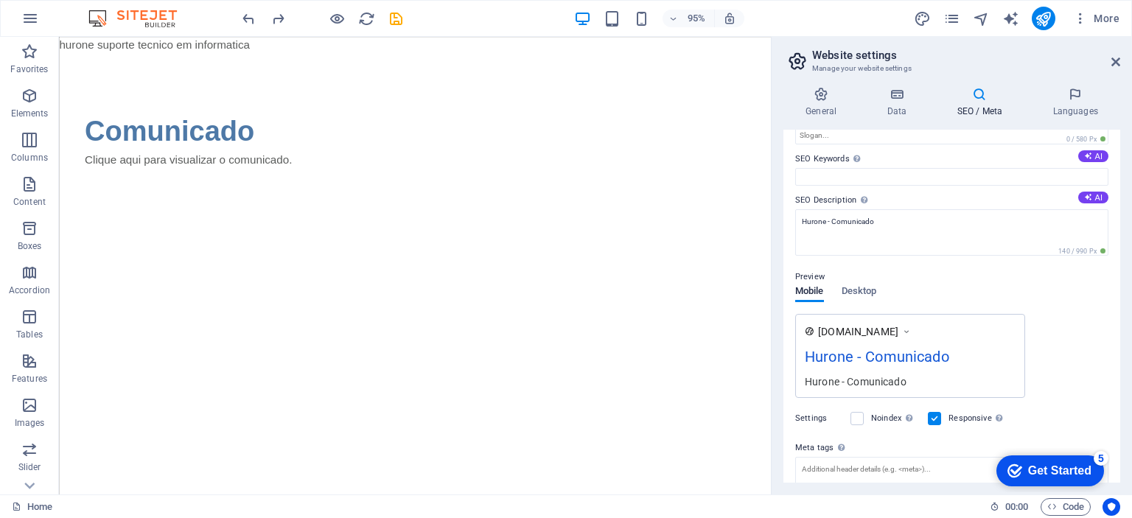
click at [639, 234] on html "hurone suporte tecnico em informatica Skip to main content Comunicado Clique aq…" at bounding box center [433, 135] width 749 height 197
click at [1050, 20] on icon "publish" at bounding box center [1043, 18] width 17 height 17
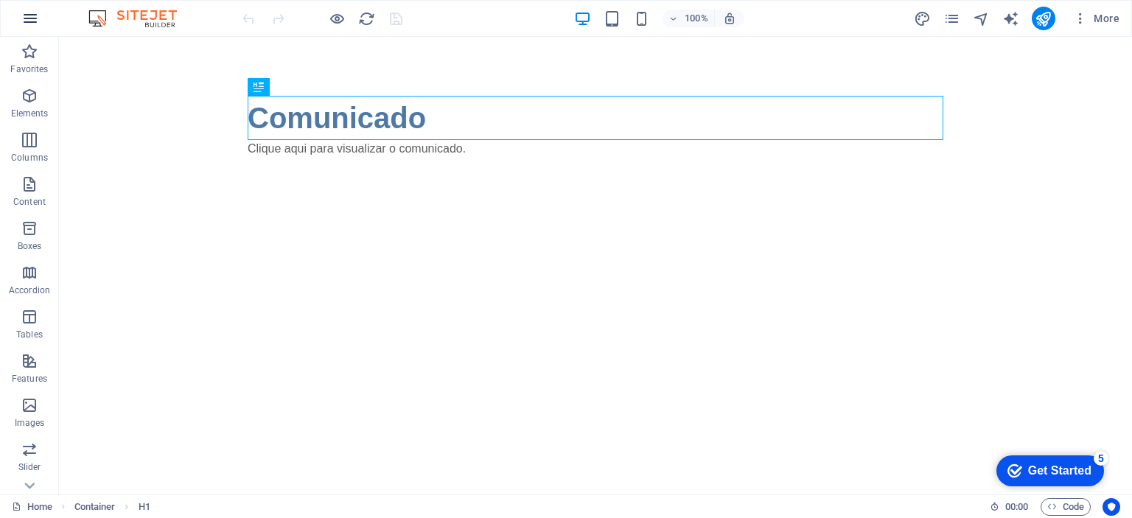
click at [38, 14] on icon "button" at bounding box center [30, 19] width 18 height 18
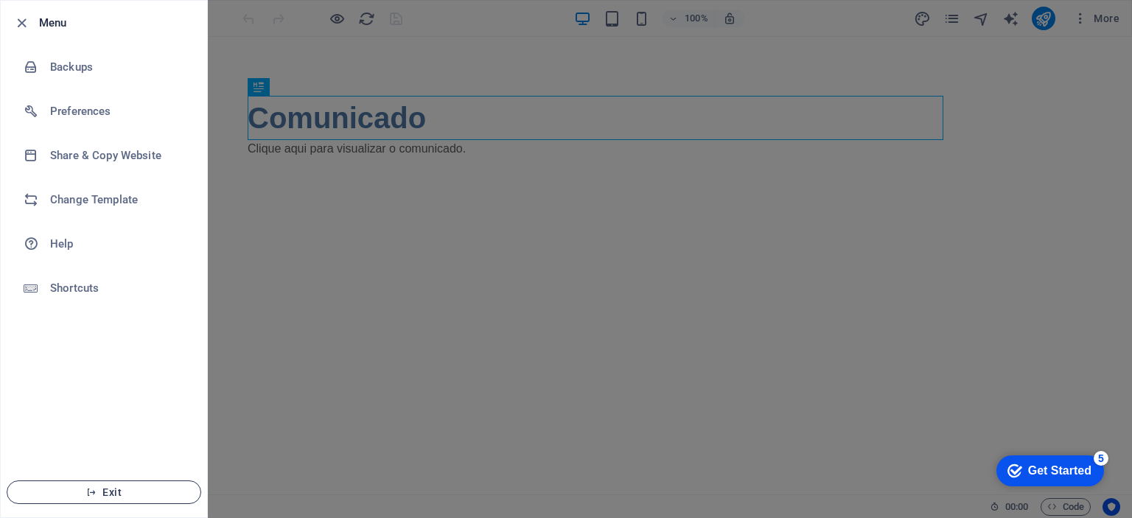
click at [129, 483] on button "Exit" at bounding box center [104, 492] width 195 height 24
